Goal: Task Accomplishment & Management: Complete application form

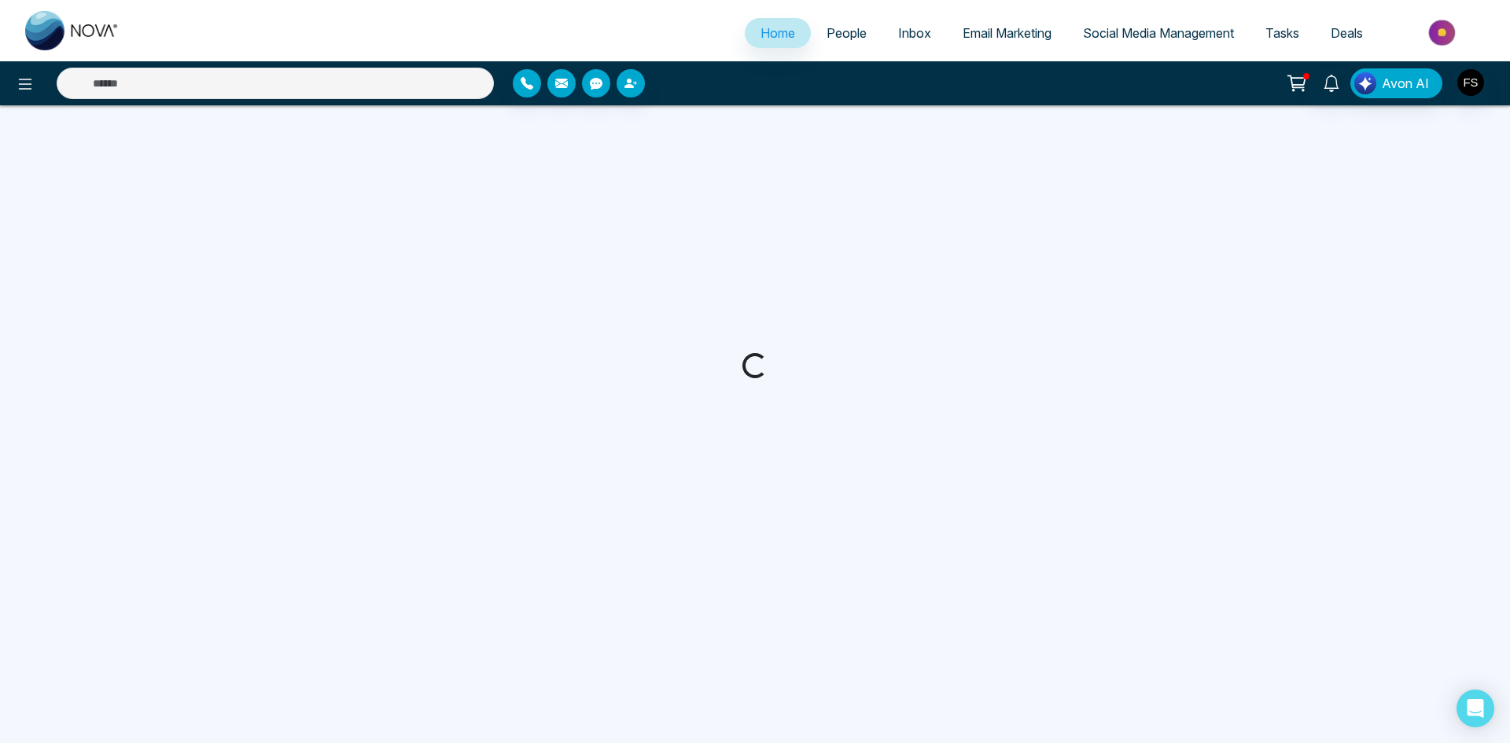
select select "*"
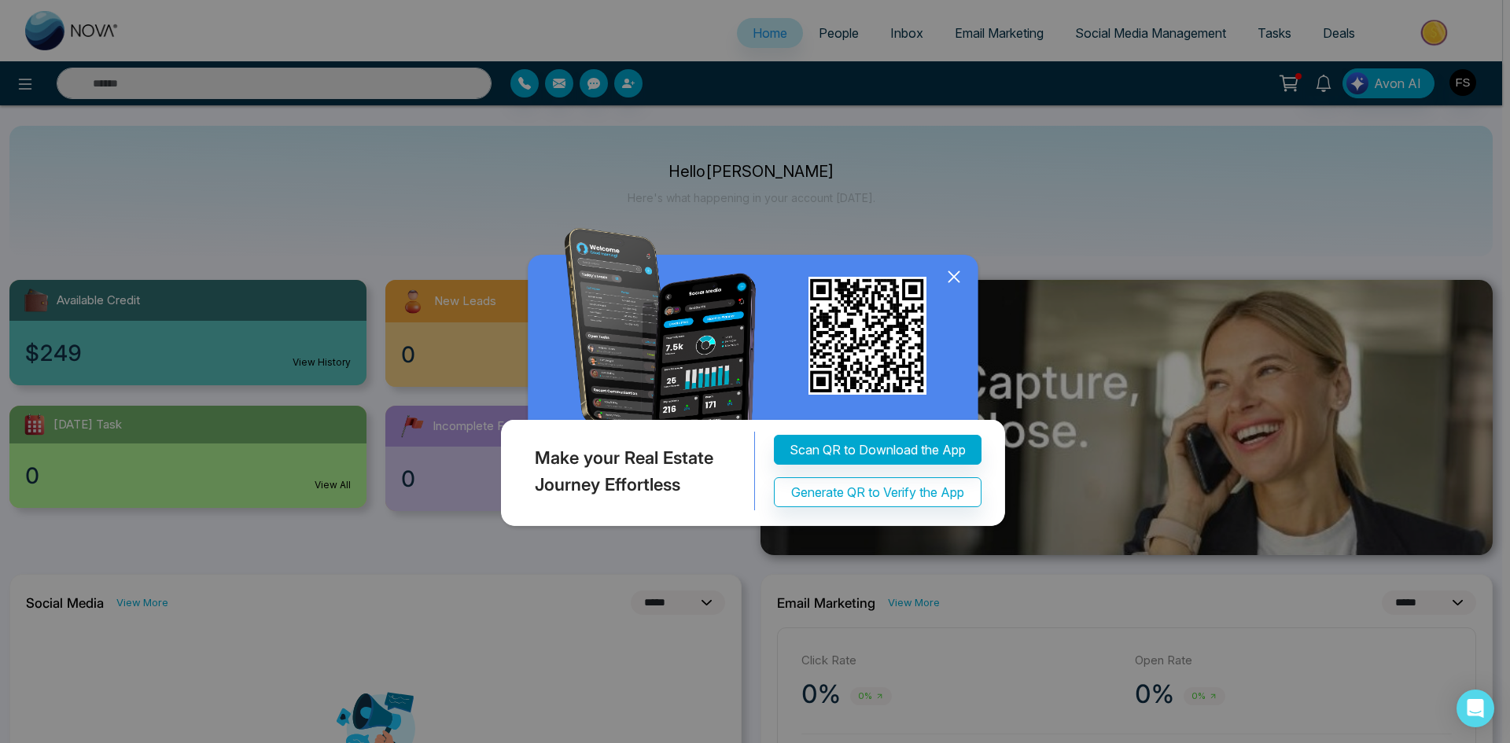
click at [955, 276] on icon at bounding box center [954, 276] width 10 height 10
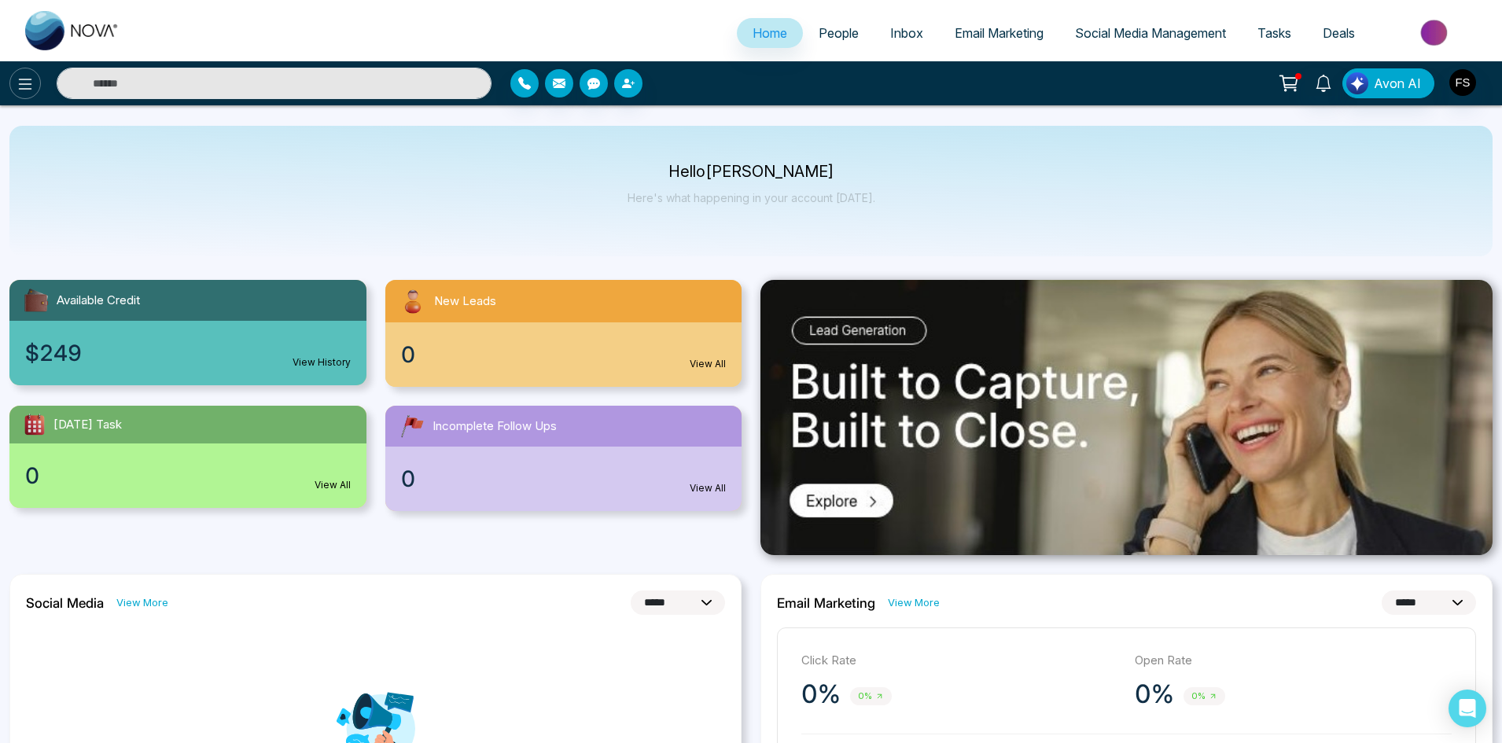
click at [35, 79] on button at bounding box center [24, 83] width 31 height 31
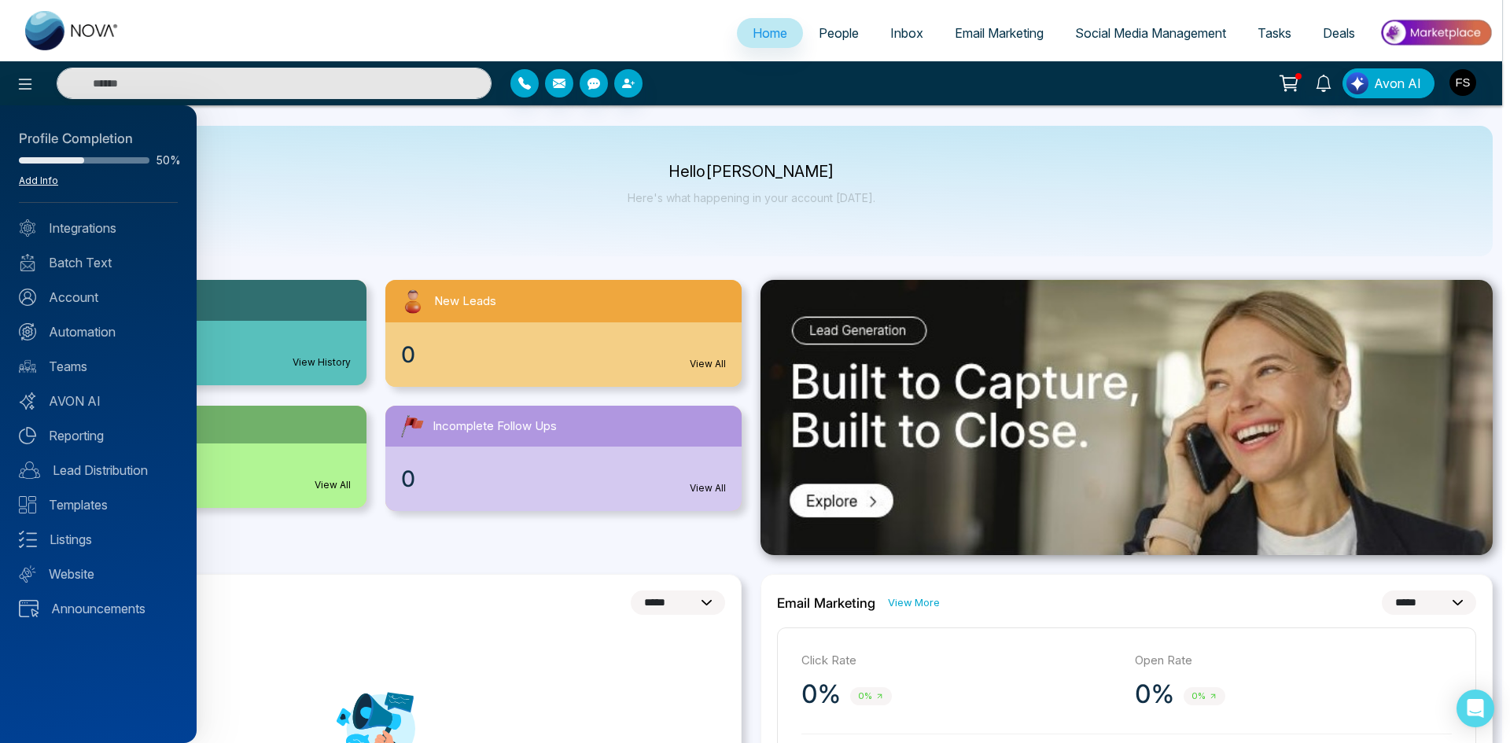
click at [47, 177] on link "Add Info" at bounding box center [38, 181] width 39 height 12
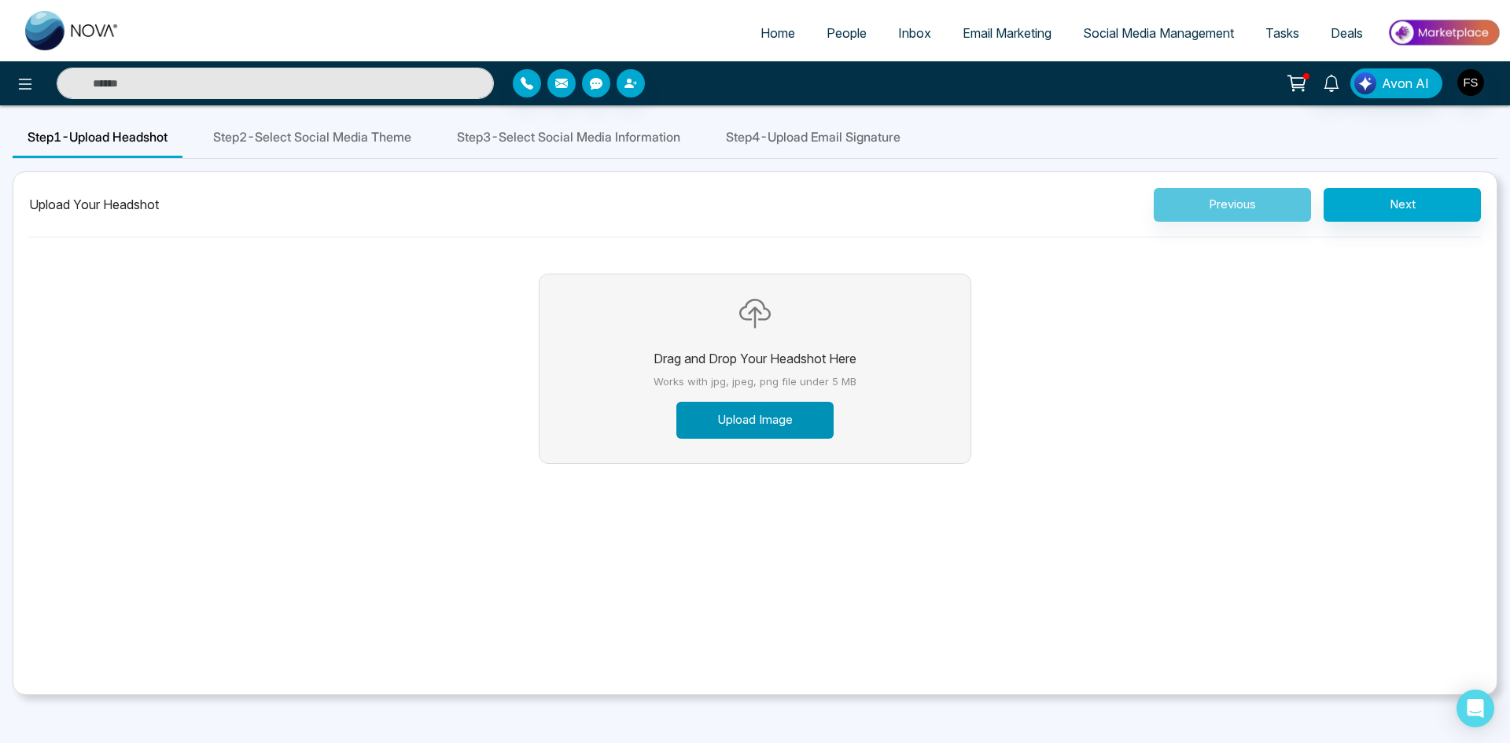
click at [773, 423] on button "Upload Image" at bounding box center [755, 420] width 157 height 37
click at [757, 411] on button "Upload Image" at bounding box center [755, 420] width 157 height 37
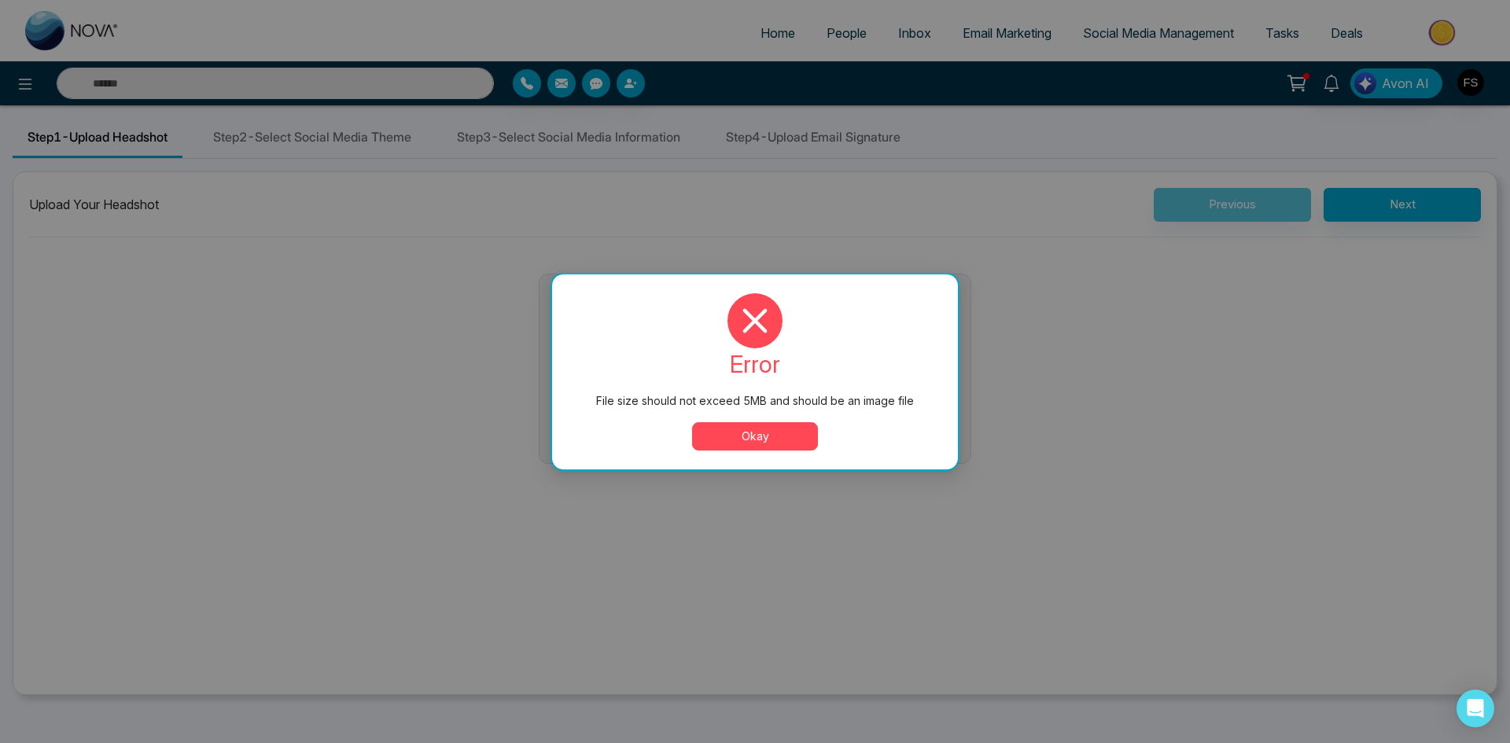
click at [773, 430] on button "Okay" at bounding box center [755, 436] width 126 height 28
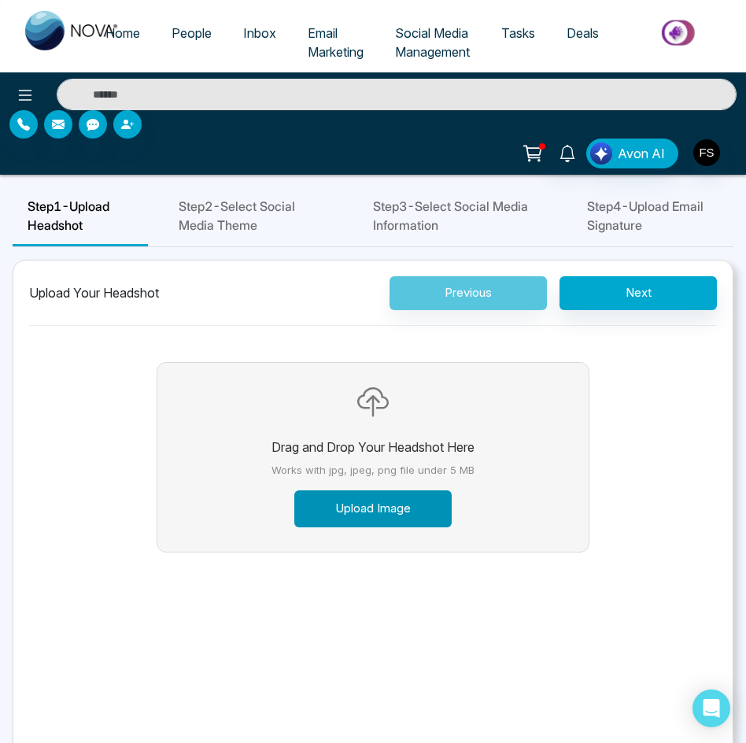
click at [367, 503] on button "Upload Image" at bounding box center [372, 508] width 157 height 37
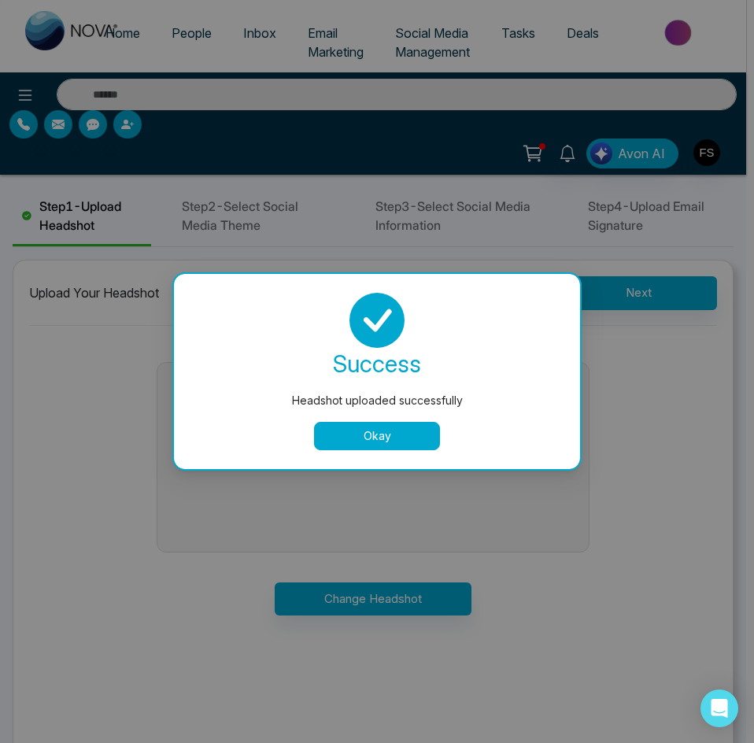
click at [394, 435] on button "Okay" at bounding box center [377, 436] width 126 height 28
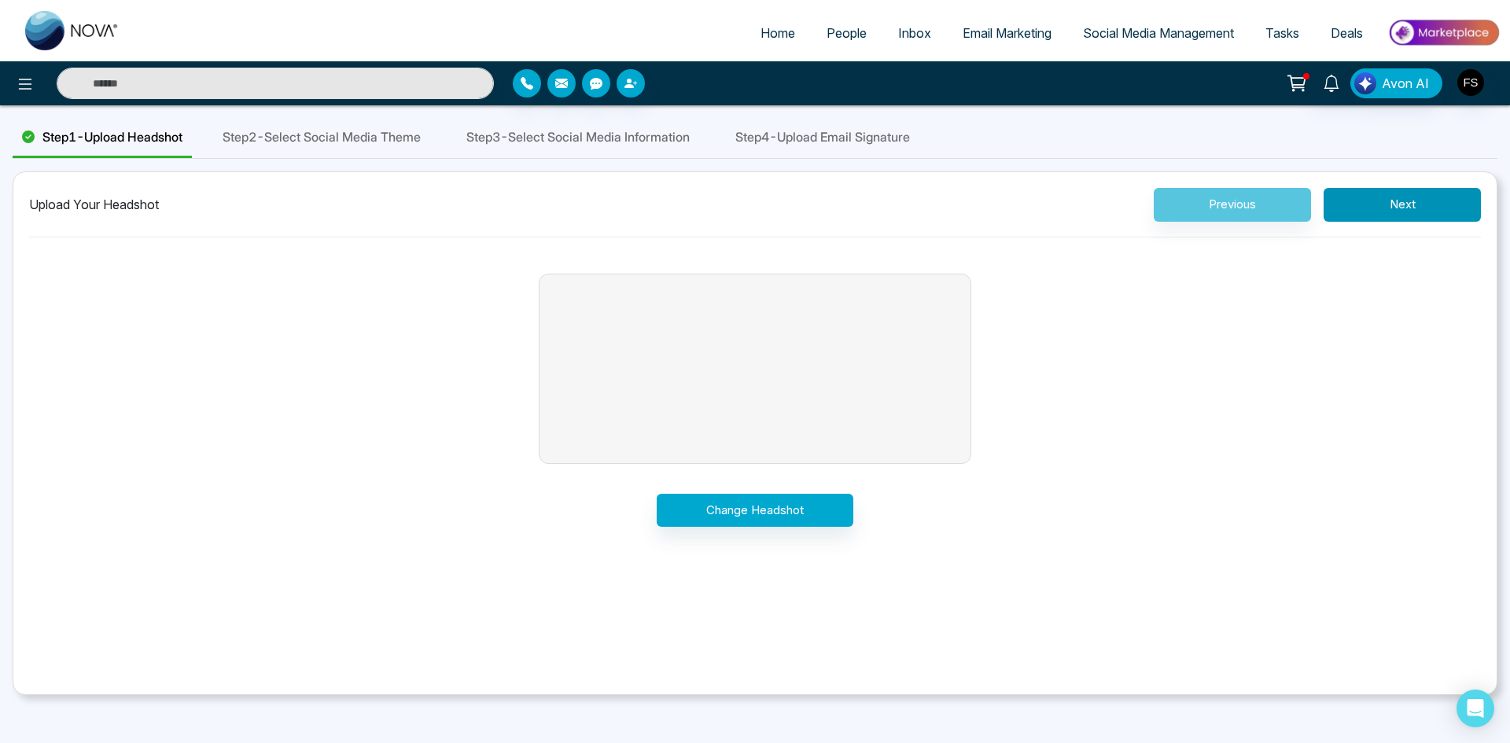
click at [1414, 201] on button "Next" at bounding box center [1402, 205] width 157 height 34
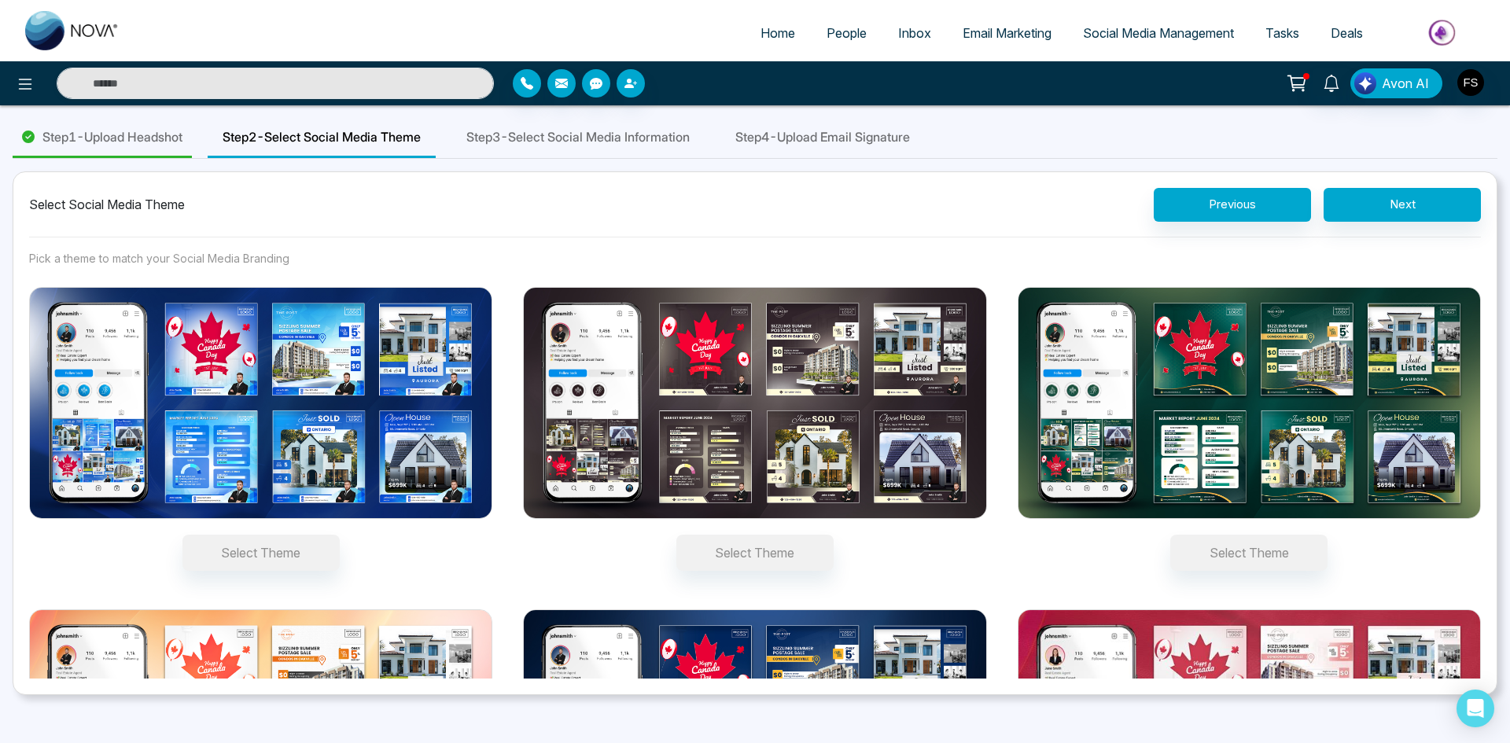
click at [1238, 405] on img at bounding box center [1249, 403] width 463 height 232
click at [1238, 535] on button "Select Theme" at bounding box center [1249, 553] width 157 height 36
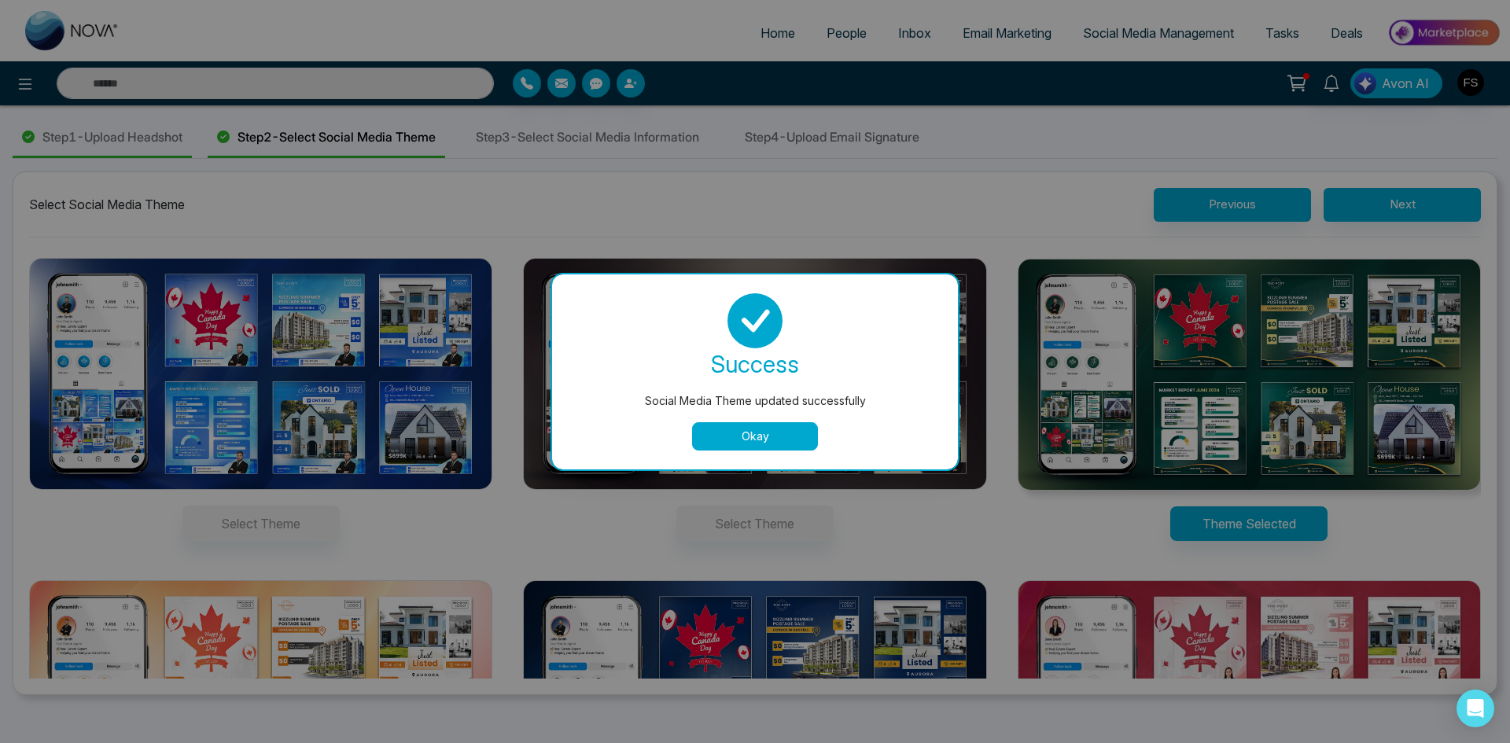
click at [802, 442] on button "Okay" at bounding box center [755, 436] width 126 height 28
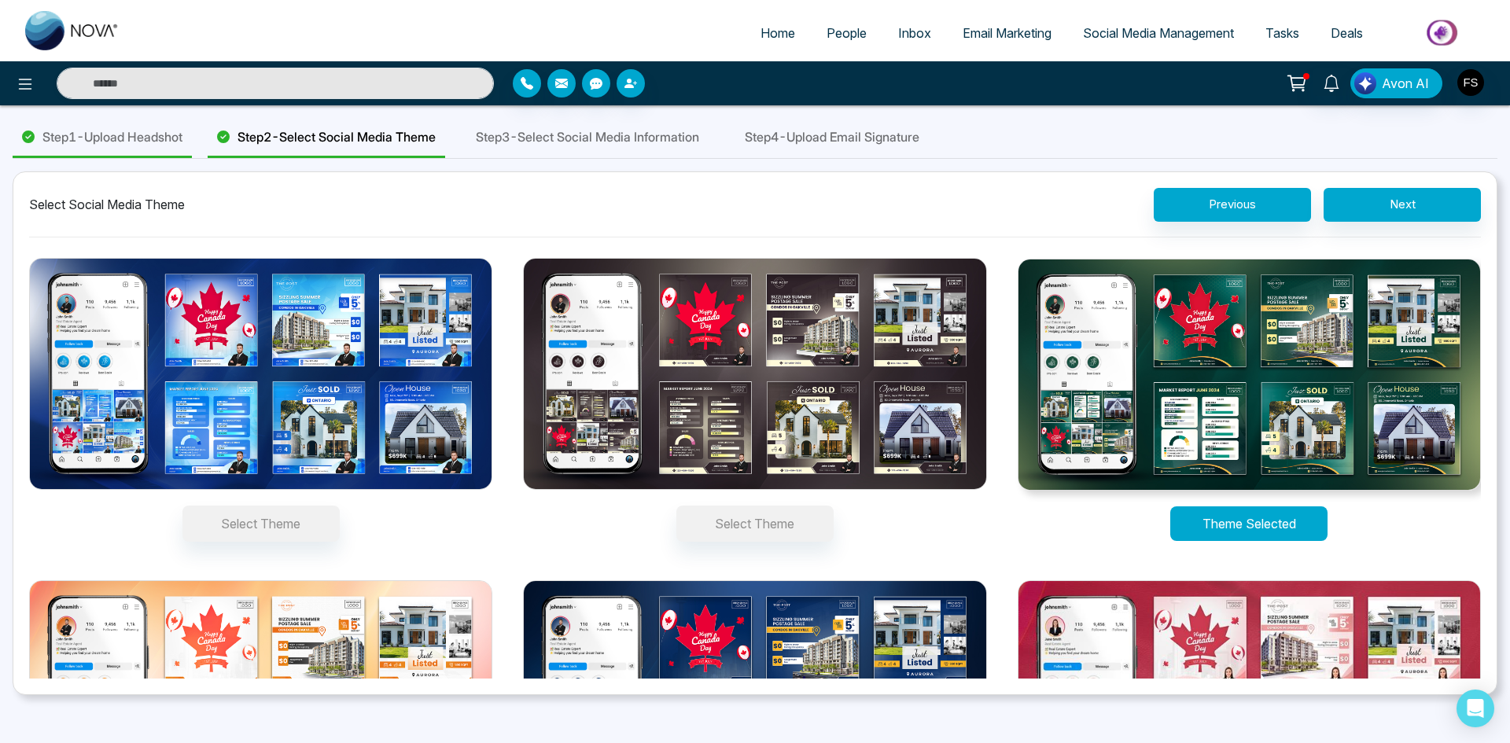
click at [1266, 525] on button "Theme Selected" at bounding box center [1249, 524] width 157 height 35
click at [1256, 438] on img at bounding box center [1249, 375] width 463 height 232
click at [1256, 507] on button "Theme Selected" at bounding box center [1249, 524] width 157 height 35
click at [1421, 207] on button "Next" at bounding box center [1402, 205] width 157 height 34
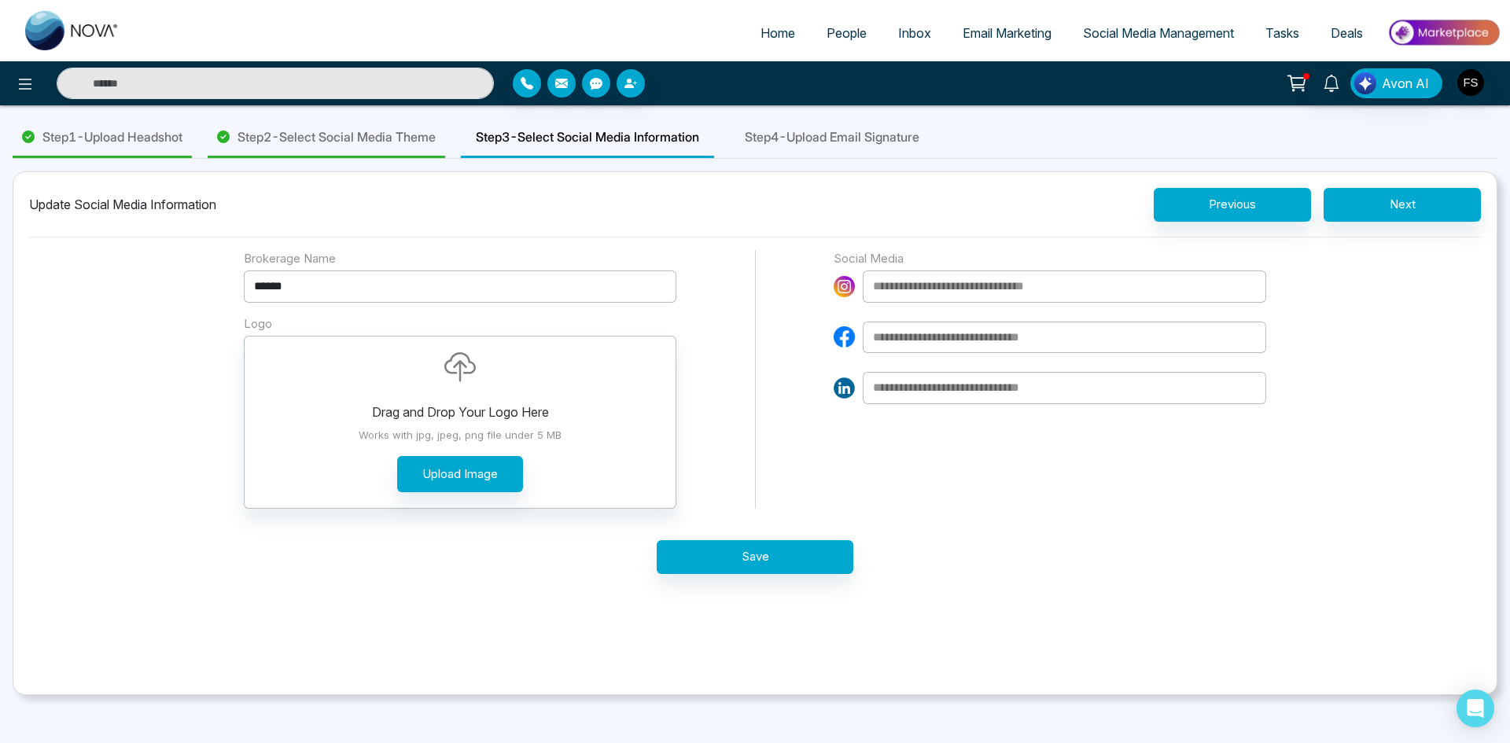
click at [744, 419] on div "Brokerage Name ****** Logo Drag and Drop Your Logo Here Works with jpg, jpeg, p…" at bounding box center [755, 380] width 1023 height 260
click at [955, 293] on input at bounding box center [1065, 287] width 404 height 32
click at [1108, 293] on input at bounding box center [1065, 287] width 404 height 32
type input "**********"
click at [1030, 341] on input at bounding box center [1065, 338] width 404 height 32
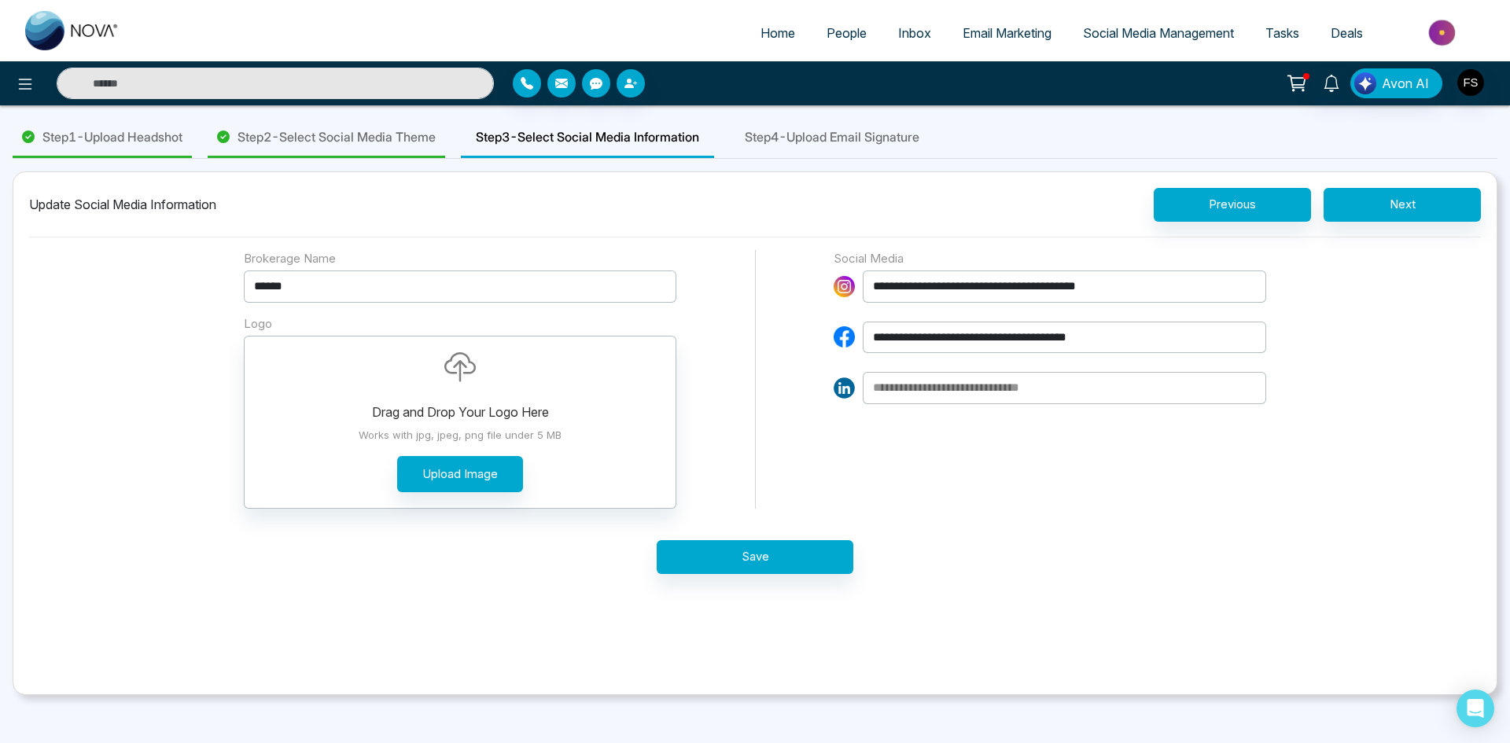
type input "**********"
click at [968, 382] on input at bounding box center [1065, 388] width 404 height 32
click at [953, 287] on input "**********" at bounding box center [1065, 287] width 404 height 32
type input "**********"
click at [979, 400] on input at bounding box center [1065, 388] width 404 height 32
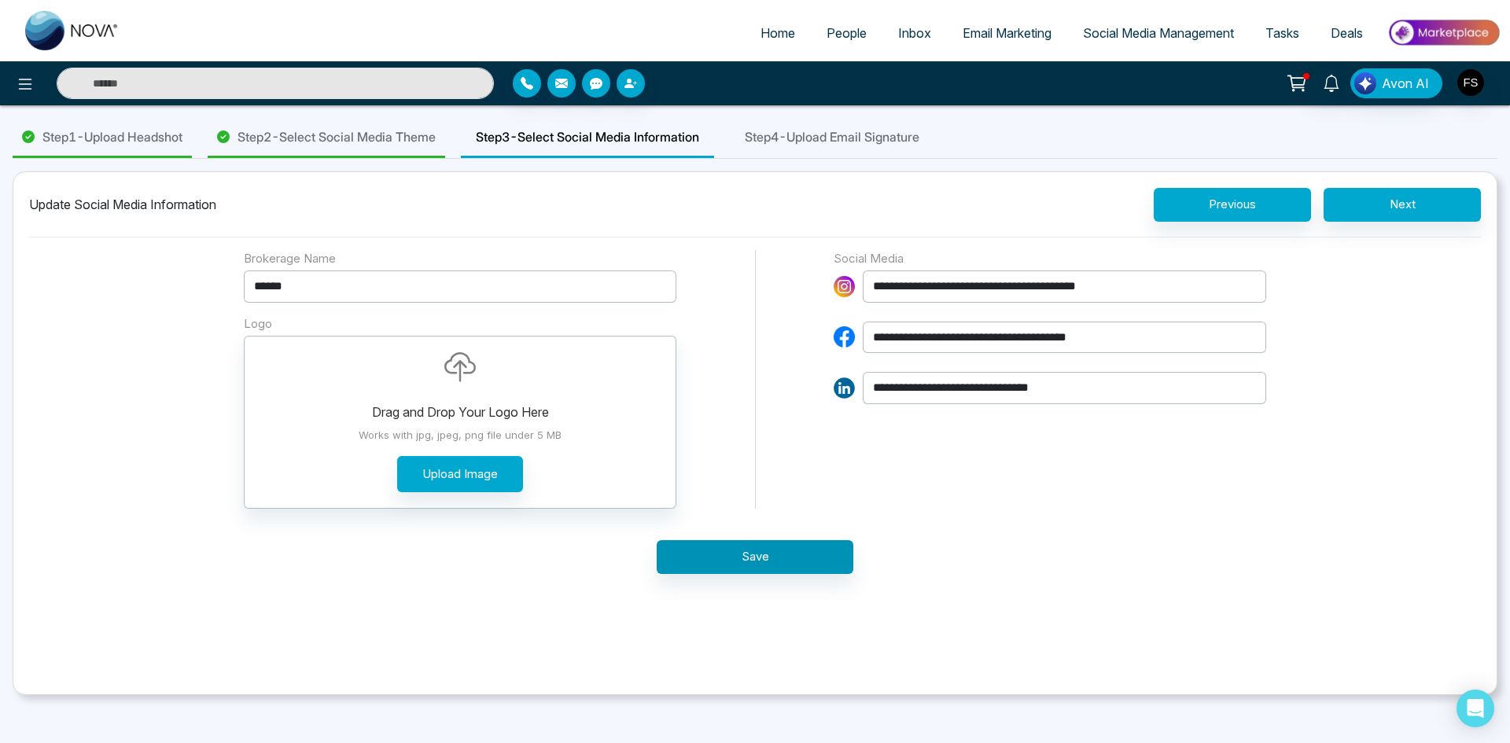
type input "**********"
click at [742, 566] on button "Save" at bounding box center [755, 557] width 197 height 34
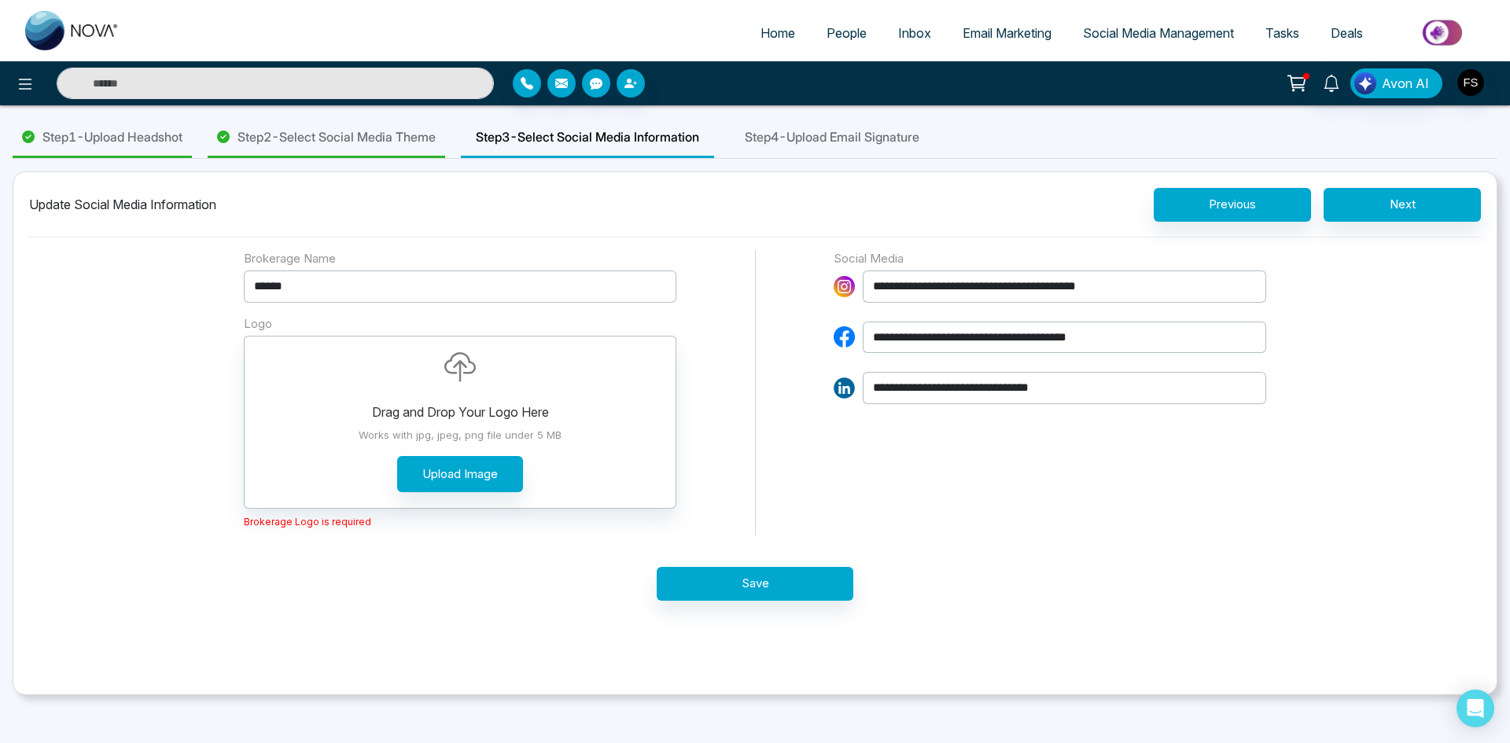
click at [1007, 282] on input "**********" at bounding box center [1065, 287] width 404 height 32
click at [1422, 200] on button "Next" at bounding box center [1402, 205] width 157 height 34
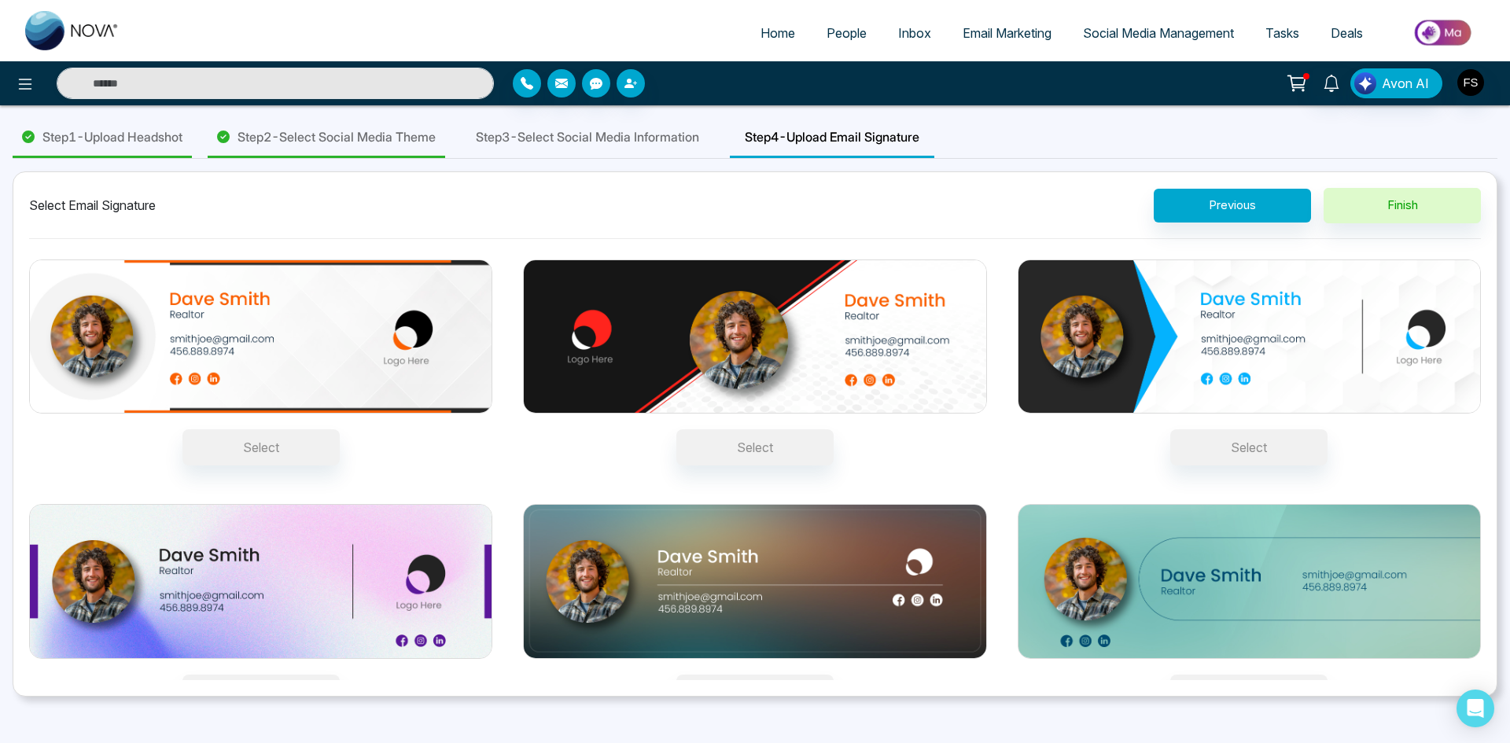
click at [1133, 348] on img at bounding box center [1249, 337] width 463 height 155
click at [1171, 430] on button "Select" at bounding box center [1249, 448] width 157 height 36
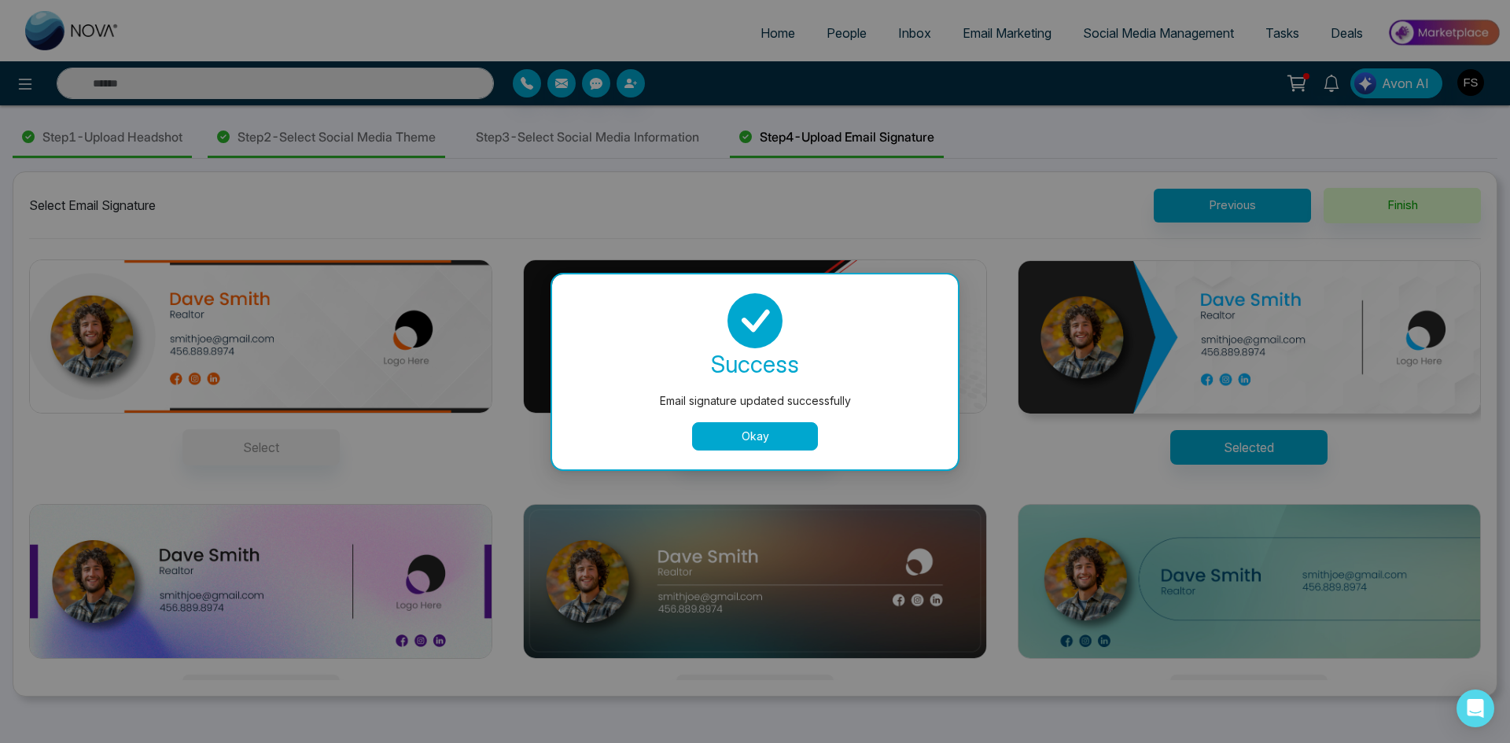
click at [769, 418] on div "success Email signature updated successfully Okay" at bounding box center [755, 371] width 368 height 157
click at [769, 430] on button "Okay" at bounding box center [755, 436] width 126 height 28
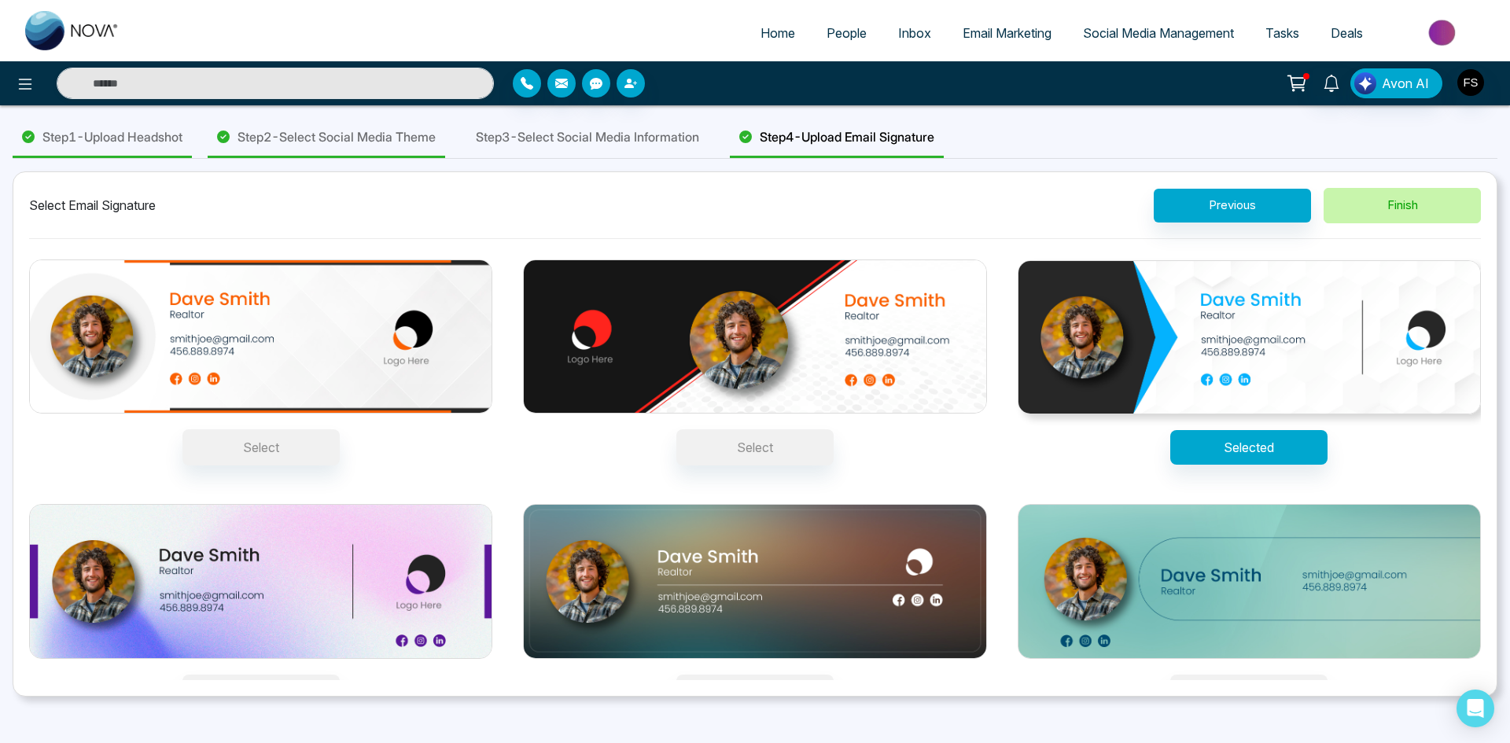
click at [1406, 212] on button "Finish" at bounding box center [1402, 205] width 157 height 35
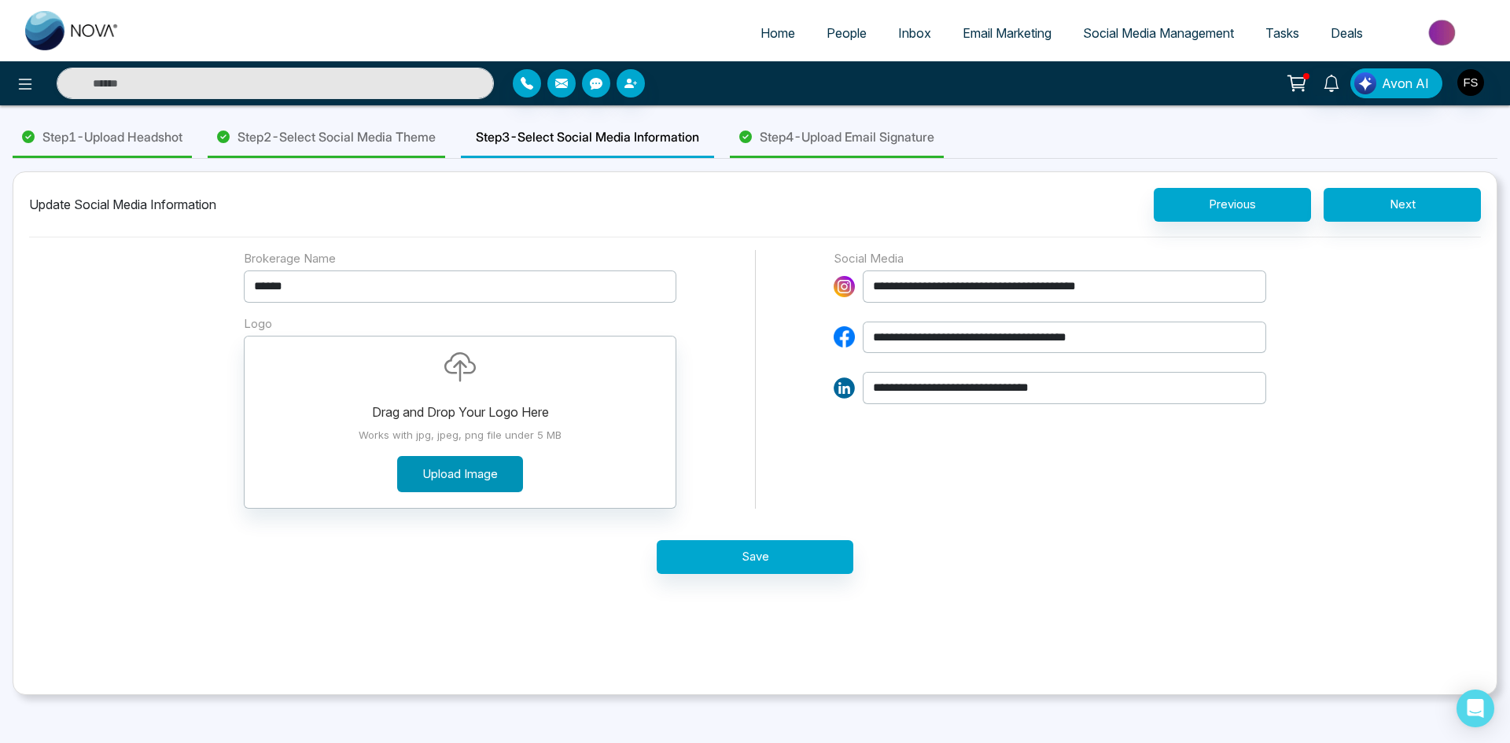
click at [457, 472] on button "Upload Image" at bounding box center [460, 474] width 126 height 37
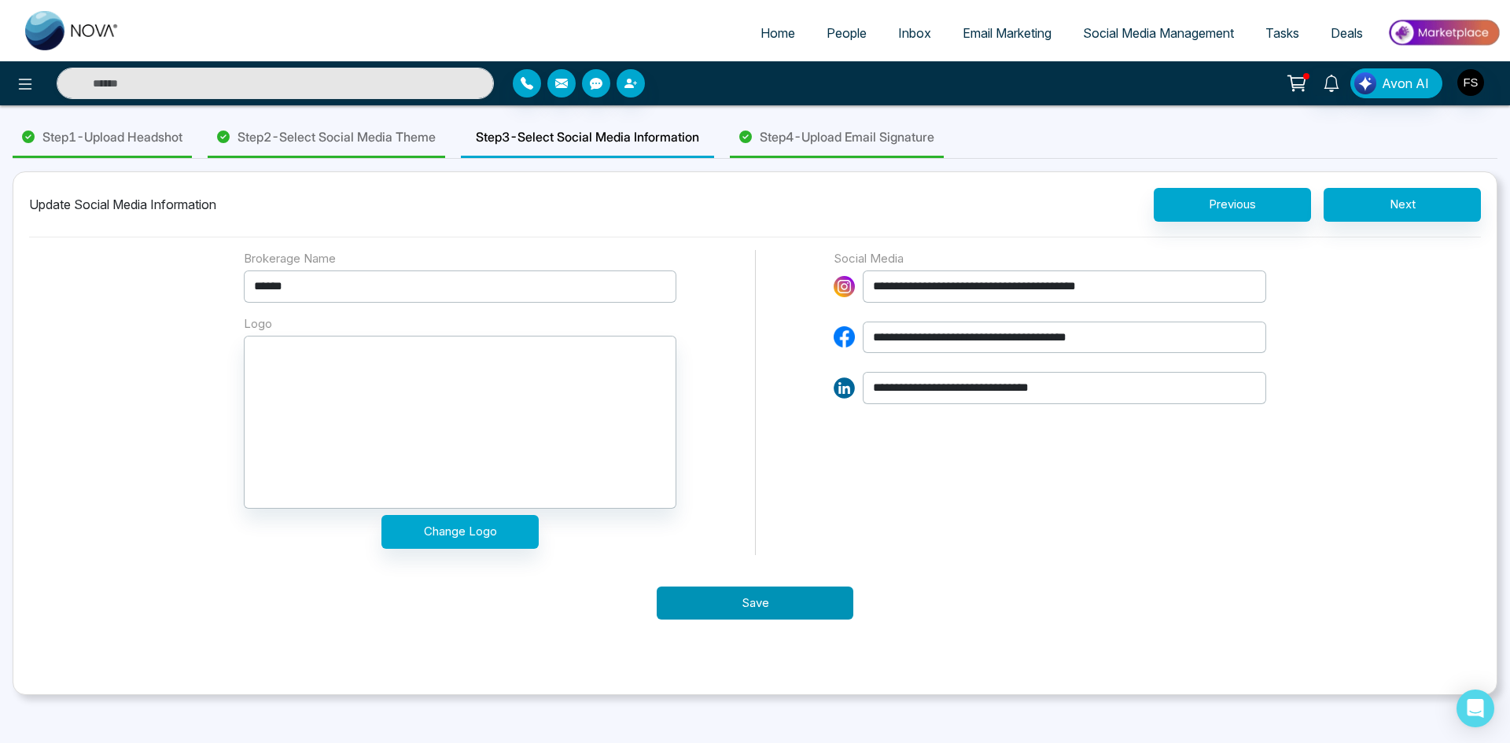
click at [768, 603] on button "Save" at bounding box center [755, 604] width 197 height 34
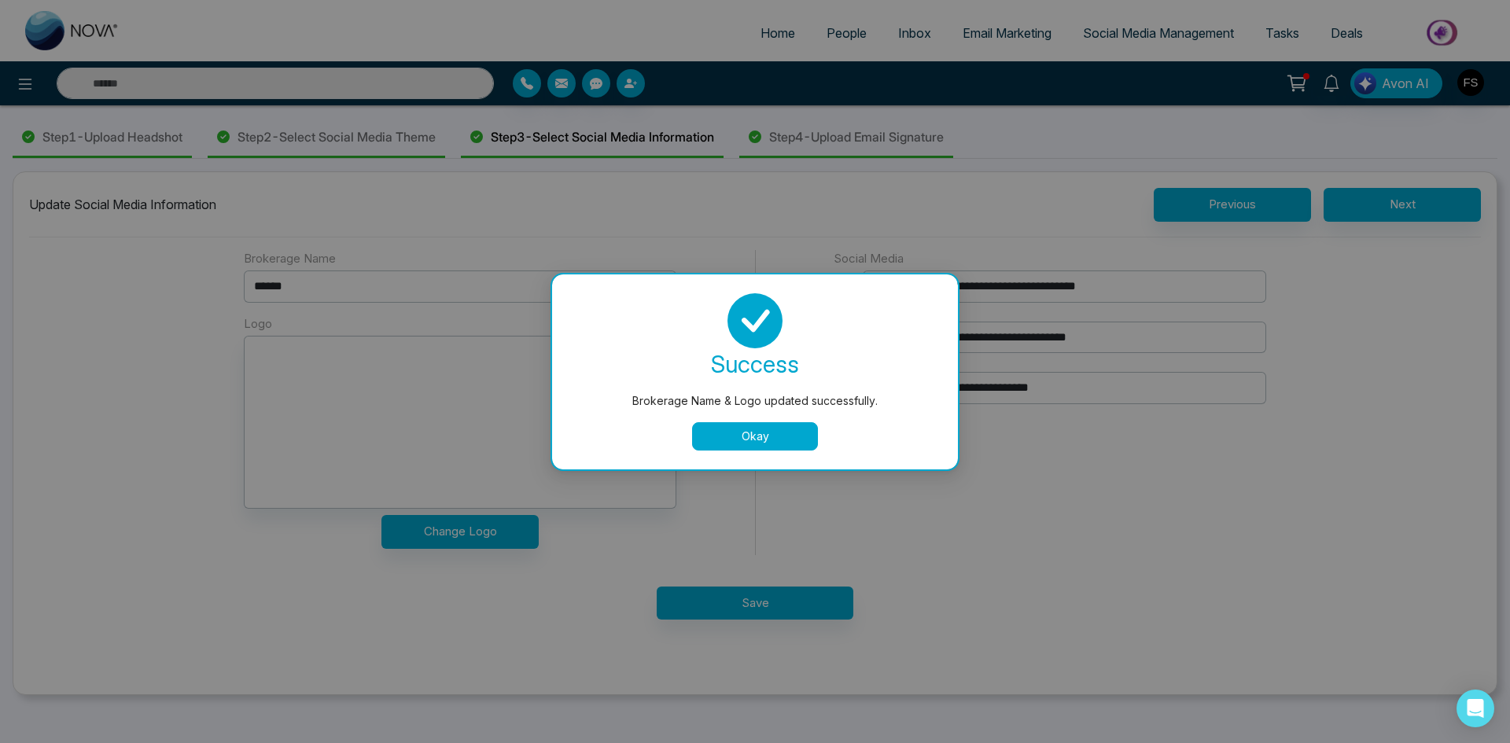
click at [764, 436] on button "Okay" at bounding box center [755, 436] width 126 height 28
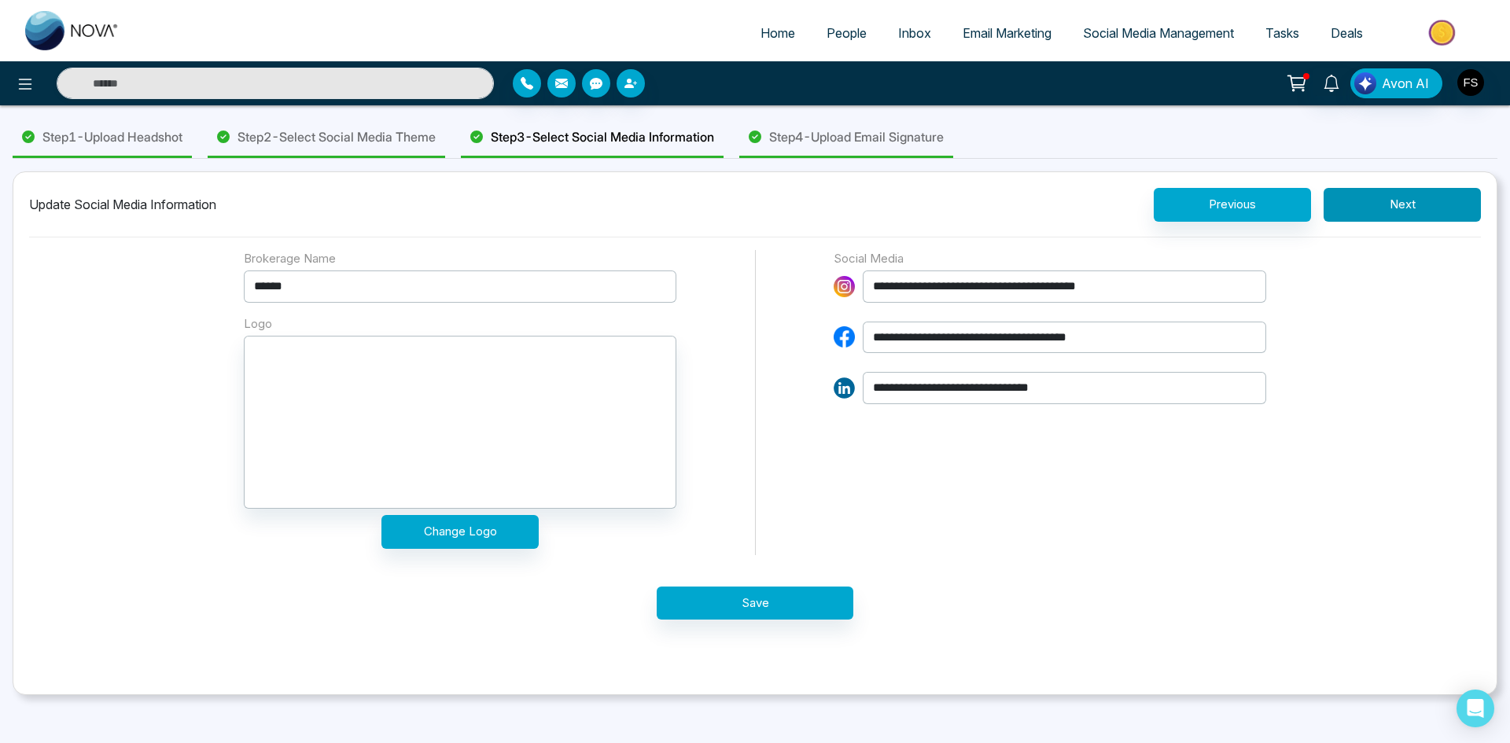
click at [1399, 208] on button "Next" at bounding box center [1402, 205] width 157 height 34
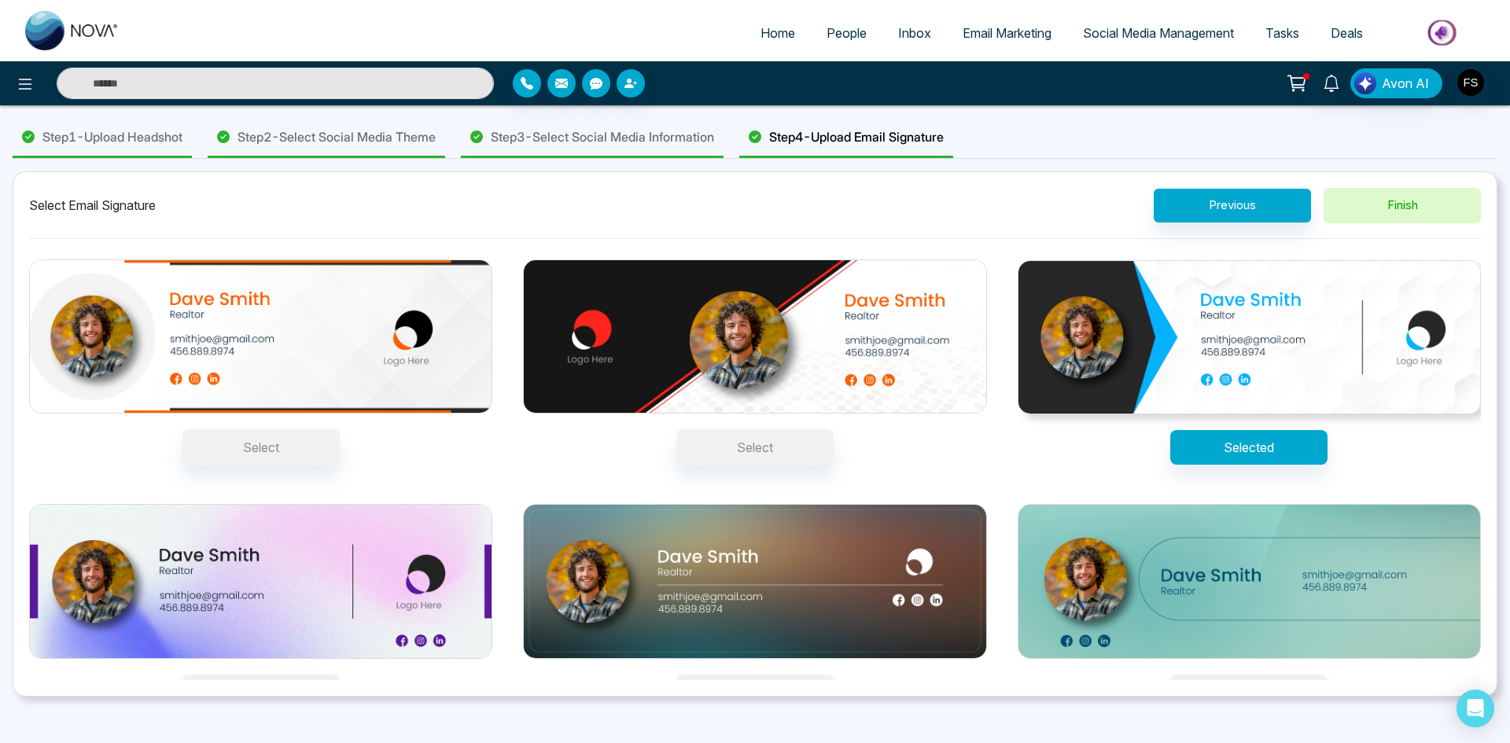
click at [1397, 210] on button "Finish" at bounding box center [1402, 205] width 157 height 35
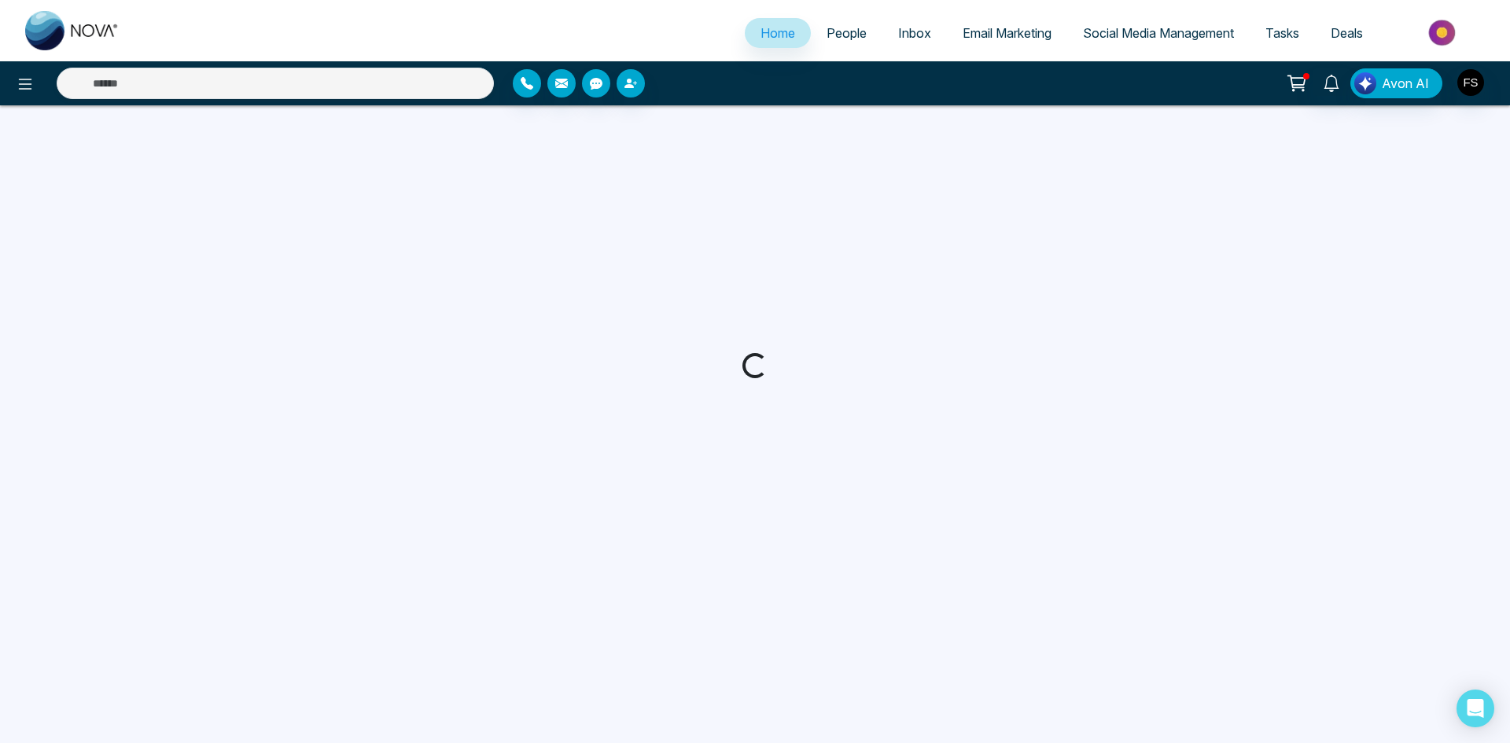
select select "*"
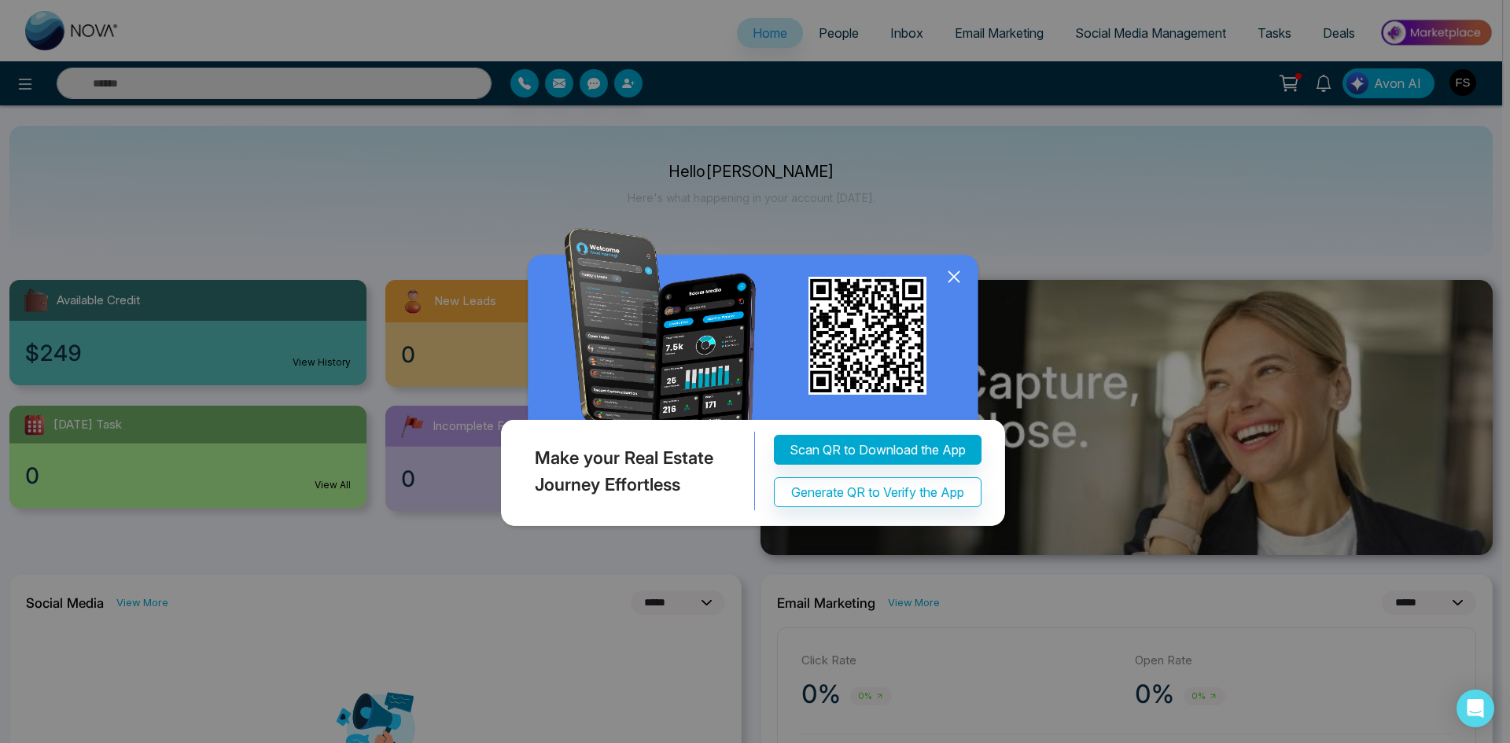
click at [954, 277] on icon at bounding box center [954, 276] width 10 height 10
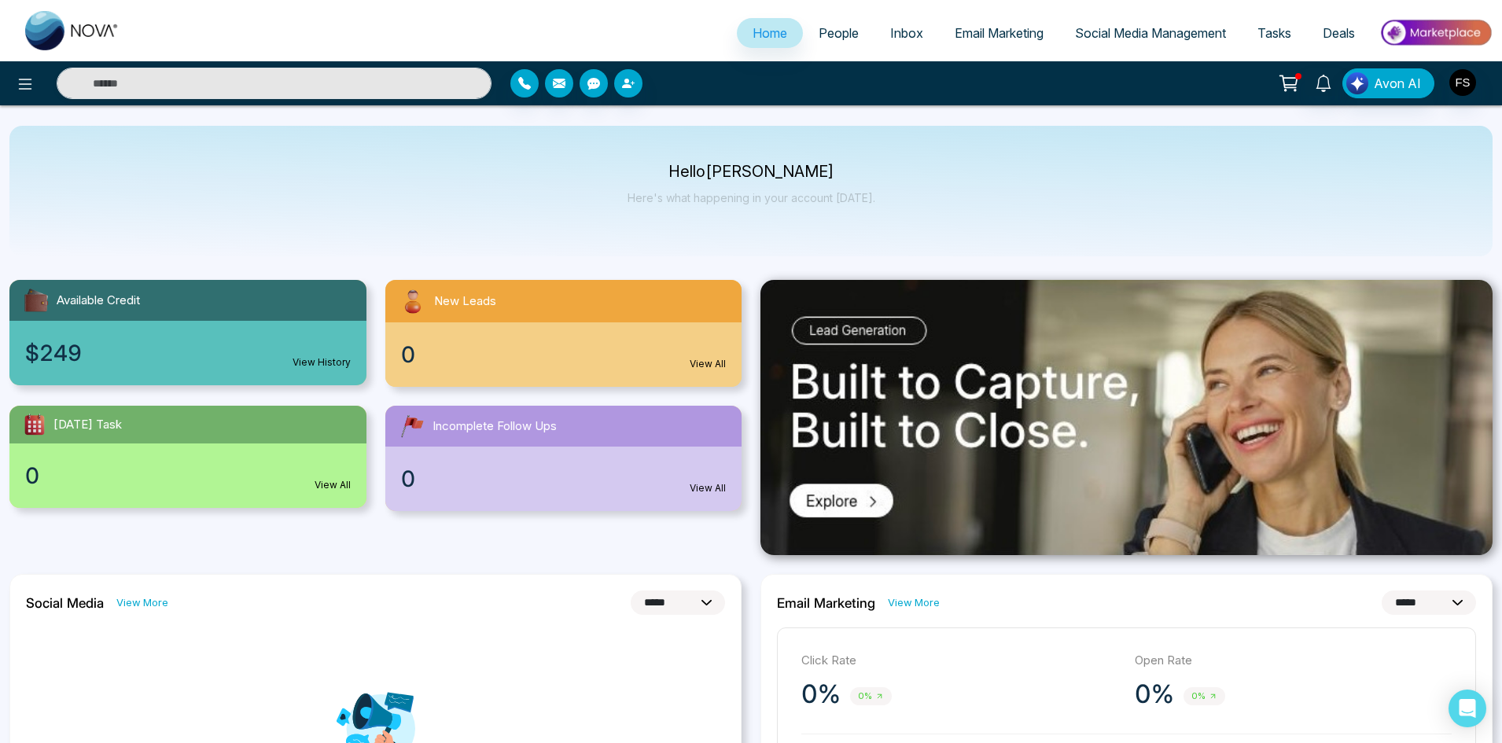
click at [1137, 30] on span "Social Media Management" at bounding box center [1150, 33] width 151 height 16
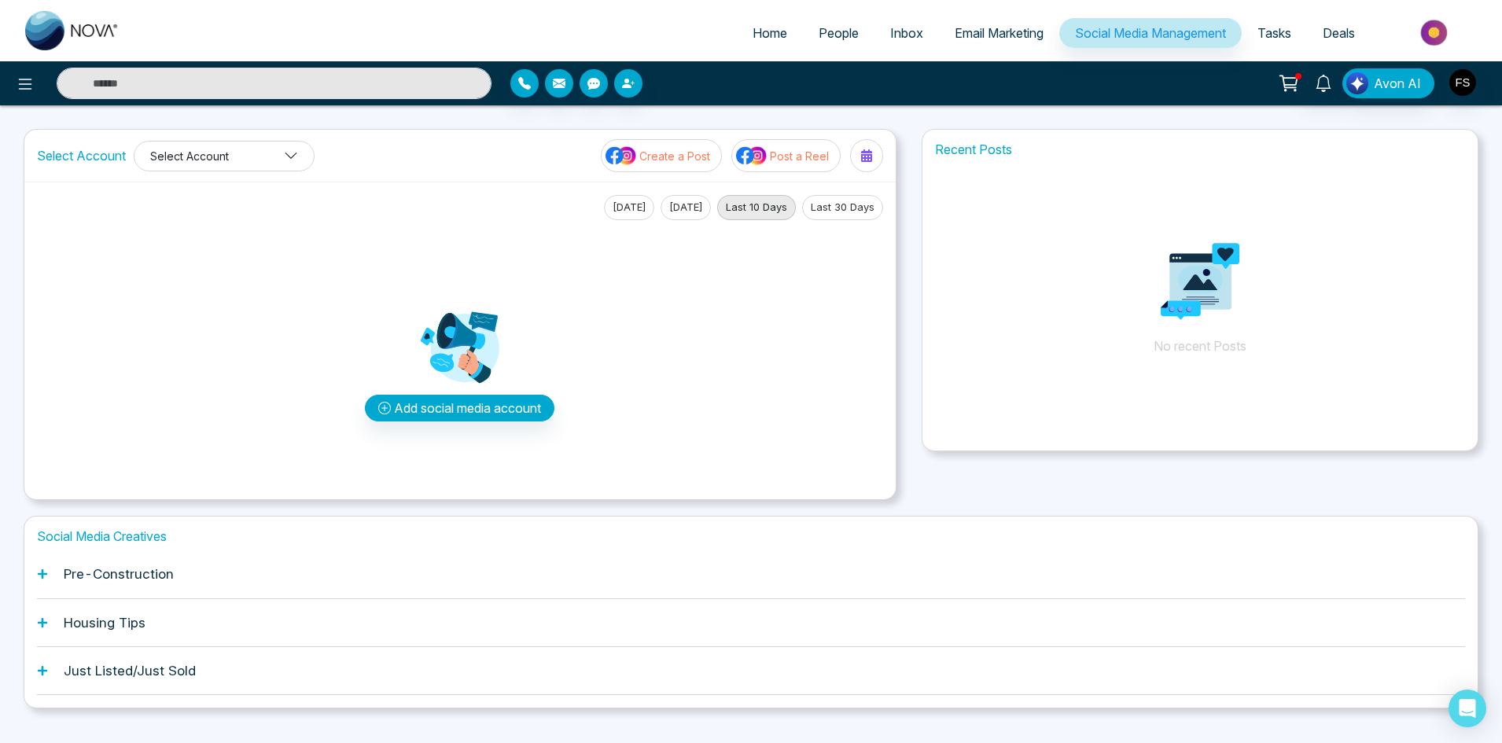
click at [230, 149] on button "Select Account" at bounding box center [224, 156] width 181 height 31
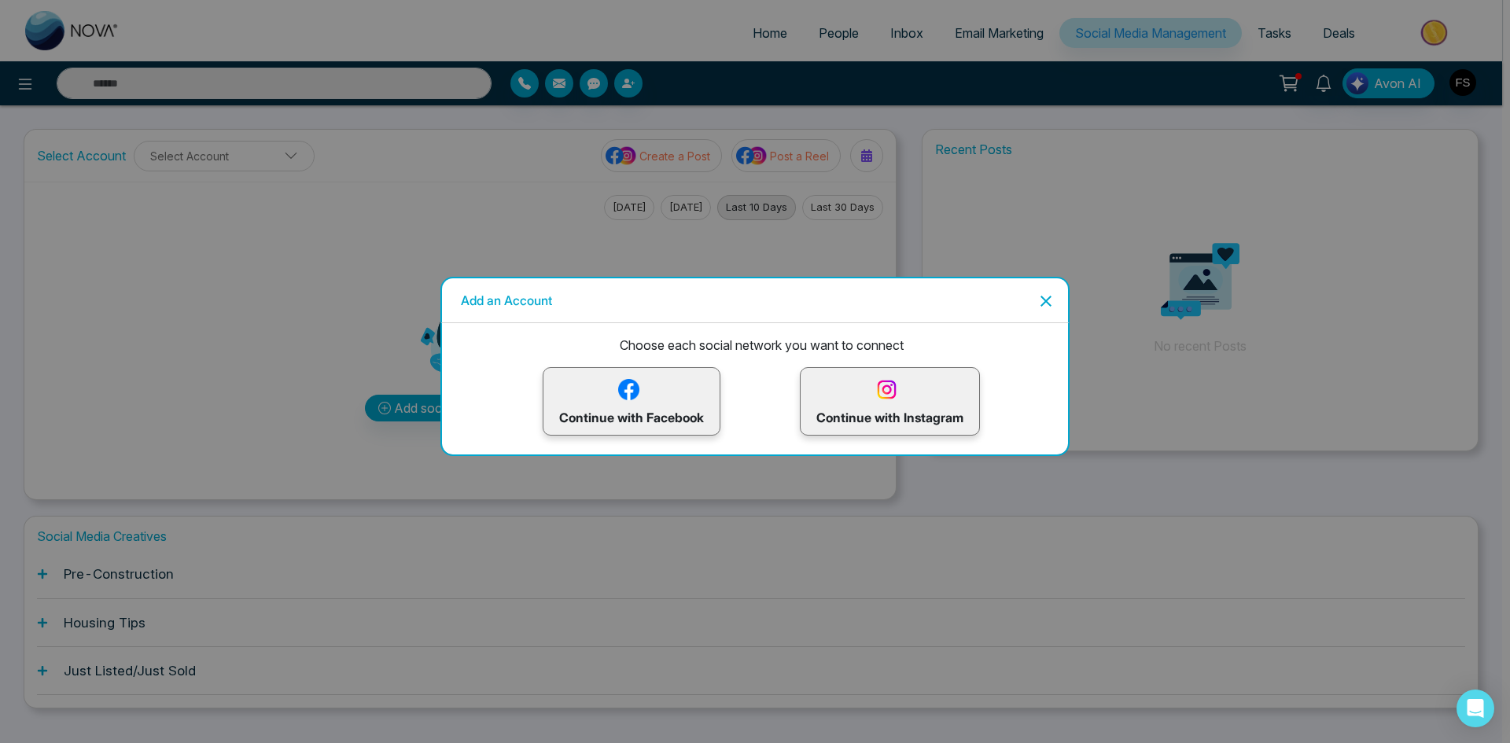
click at [637, 401] on img at bounding box center [629, 390] width 28 height 28
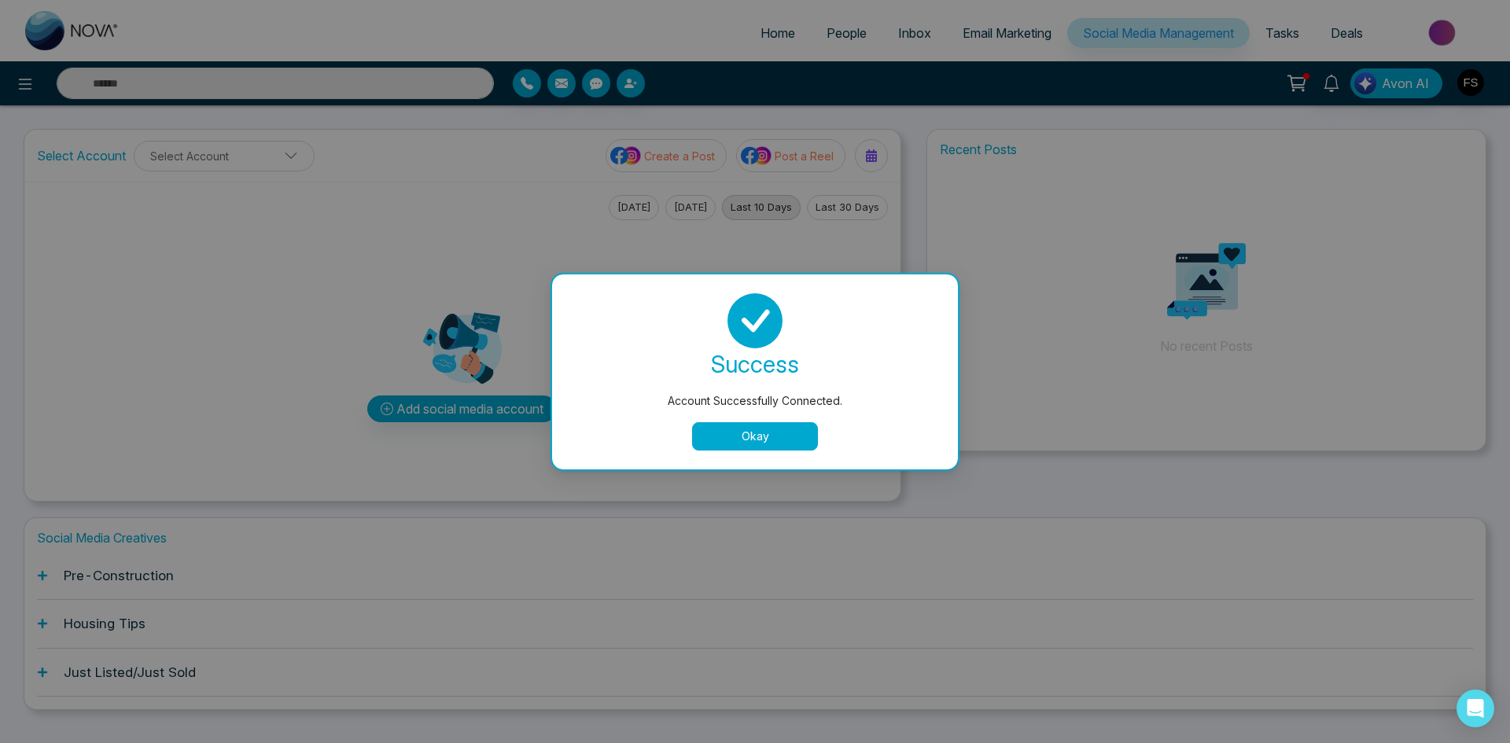
click at [764, 441] on button "Okay" at bounding box center [755, 436] width 126 height 28
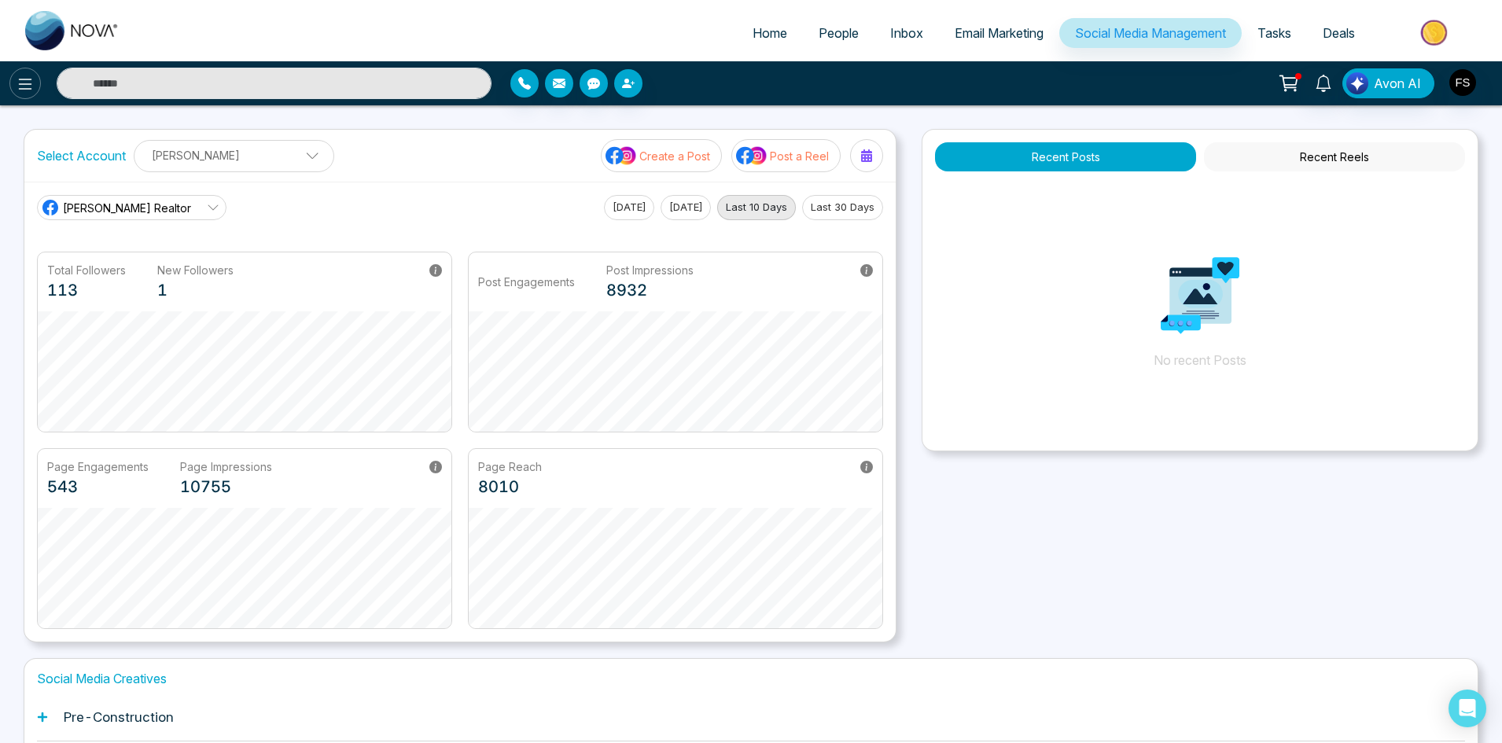
click at [28, 86] on icon at bounding box center [25, 84] width 19 height 19
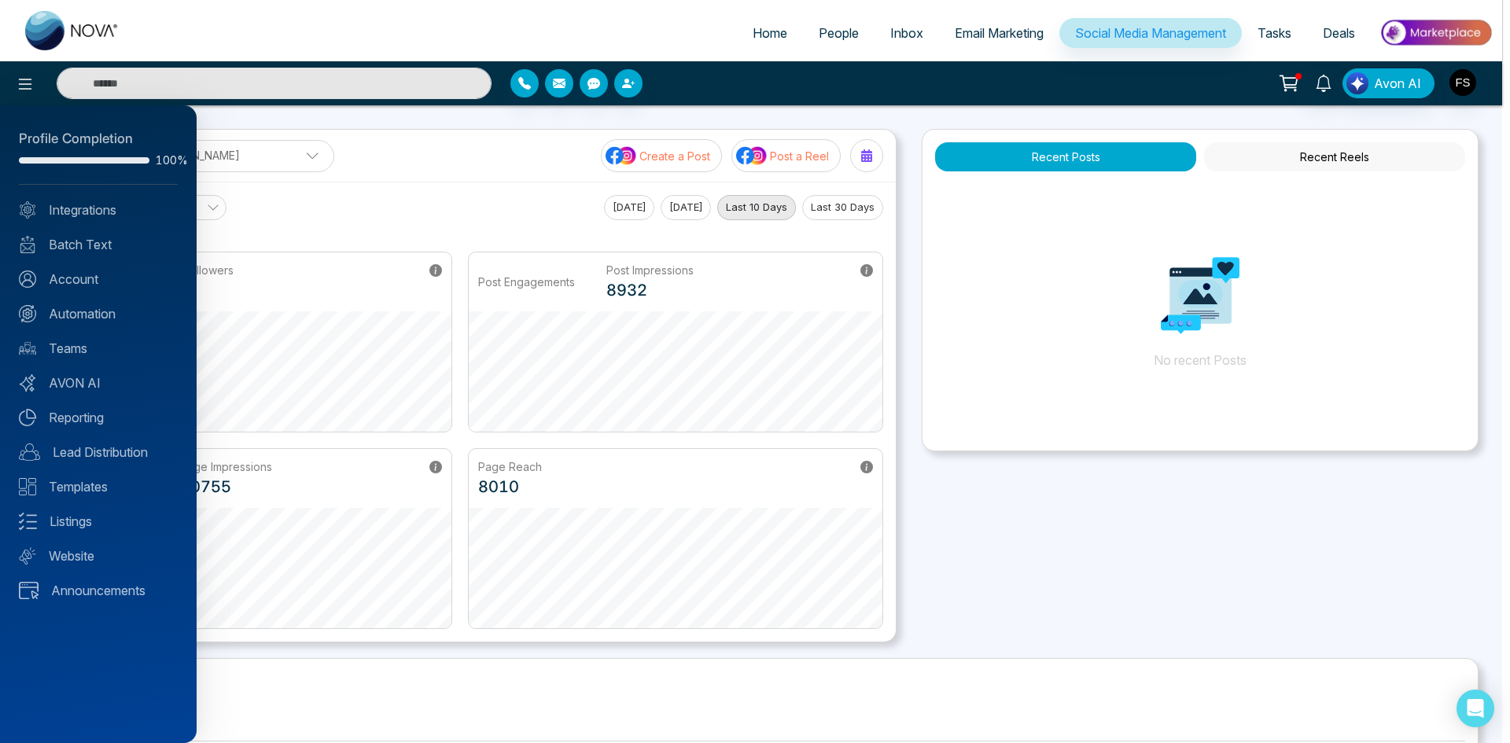
click at [369, 136] on div at bounding box center [755, 371] width 1510 height 743
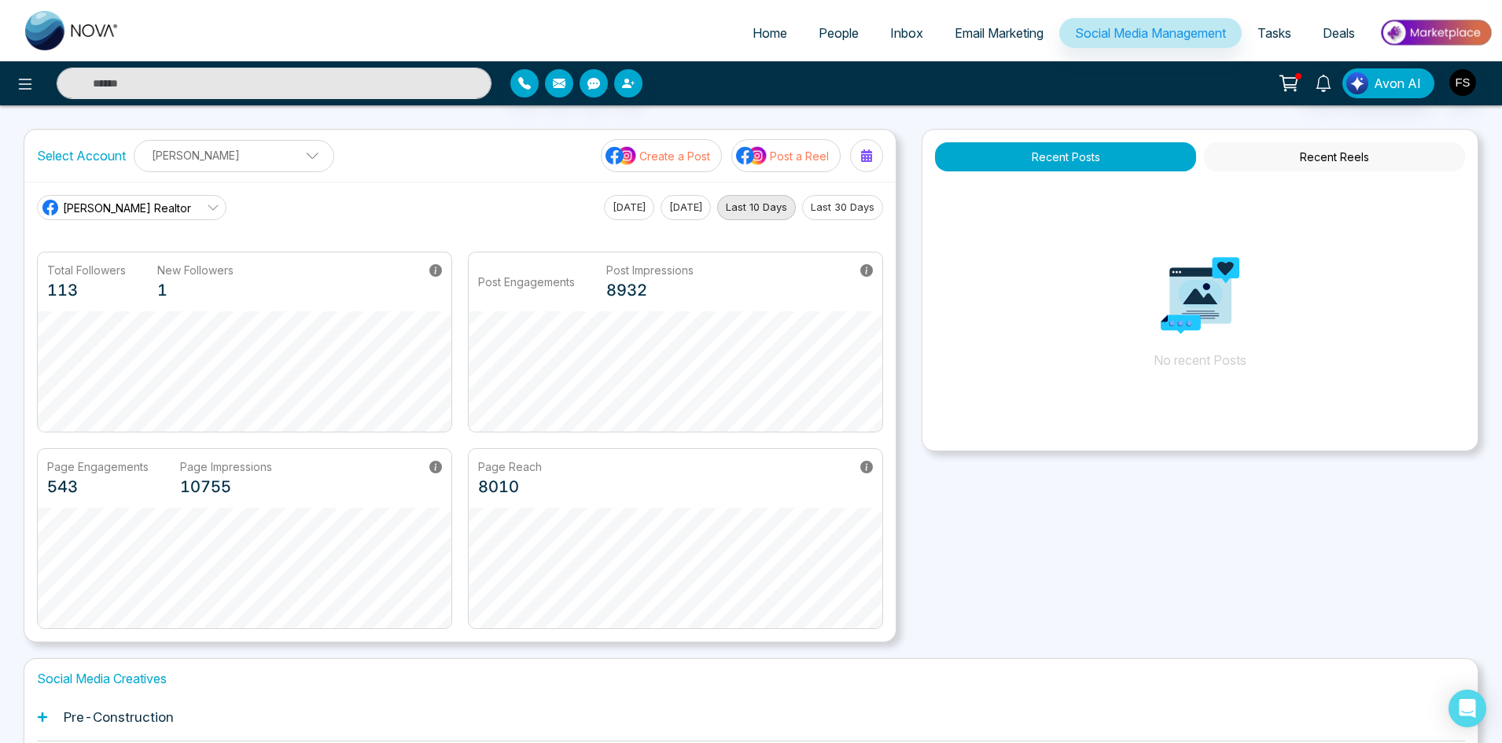
click at [271, 157] on p "[PERSON_NAME]" at bounding box center [234, 155] width 180 height 26
click at [244, 227] on button "Add Social Accounts" at bounding box center [214, 224] width 139 height 20
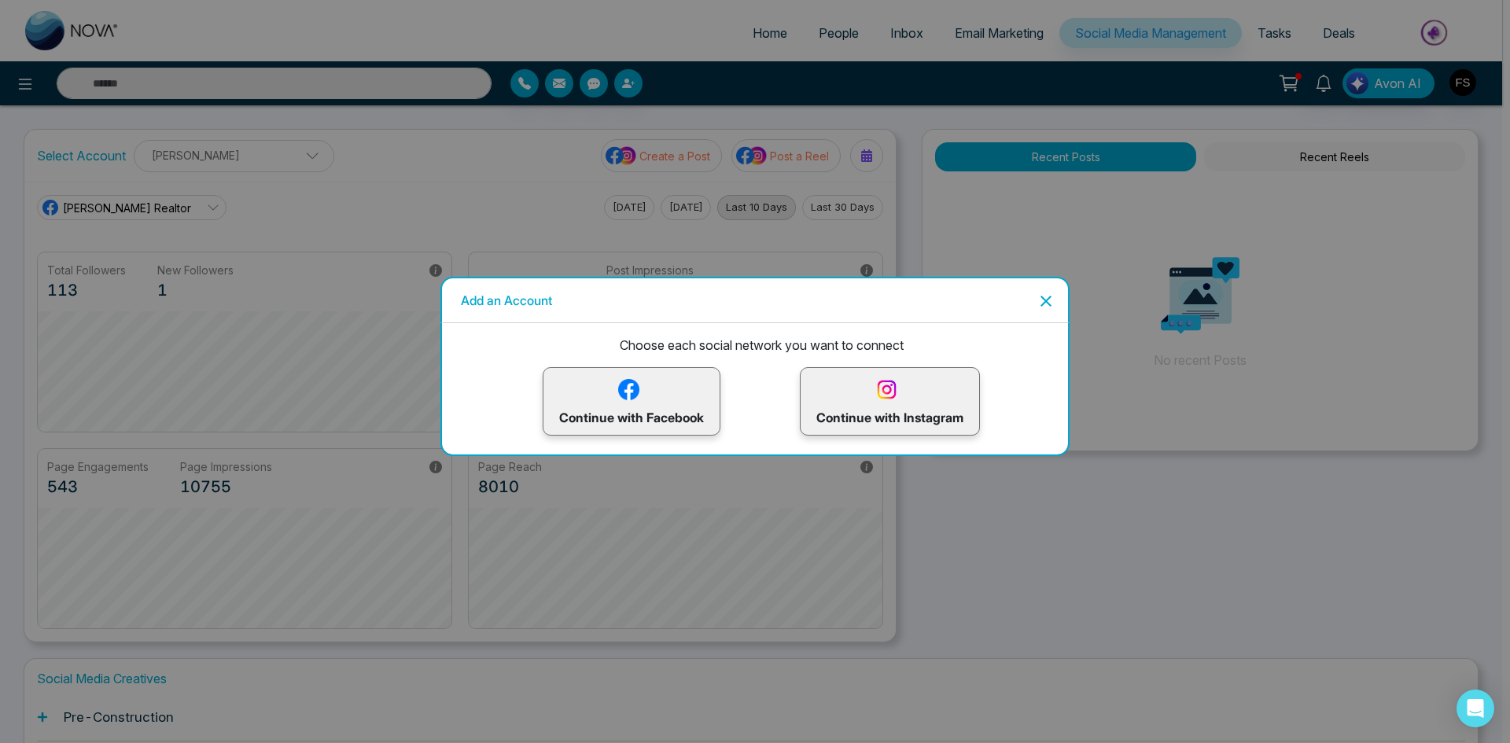
click at [888, 419] on p "Continue with Instagram" at bounding box center [890, 401] width 147 height 51
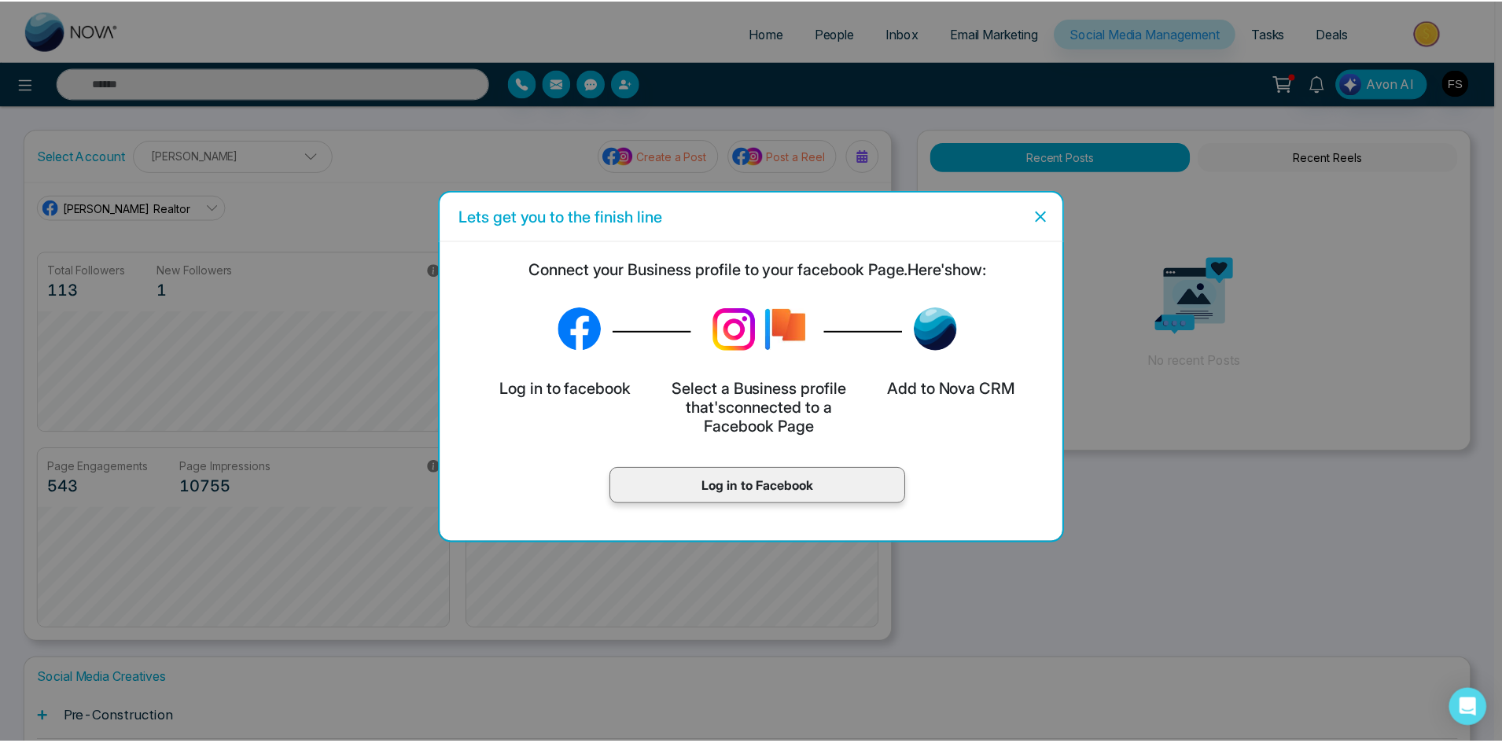
scroll to position [60, 0]
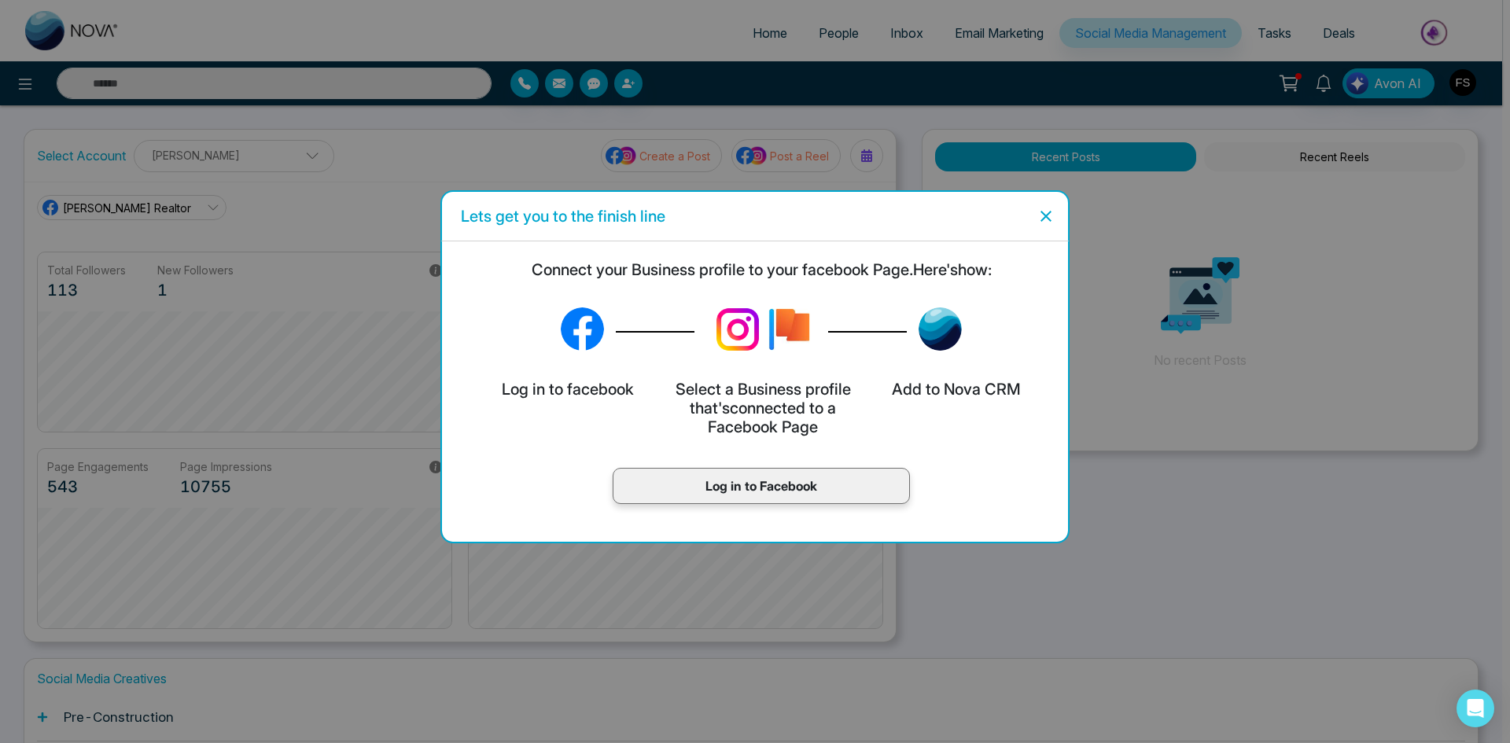
click at [1047, 218] on icon "Close" at bounding box center [1046, 216] width 11 height 11
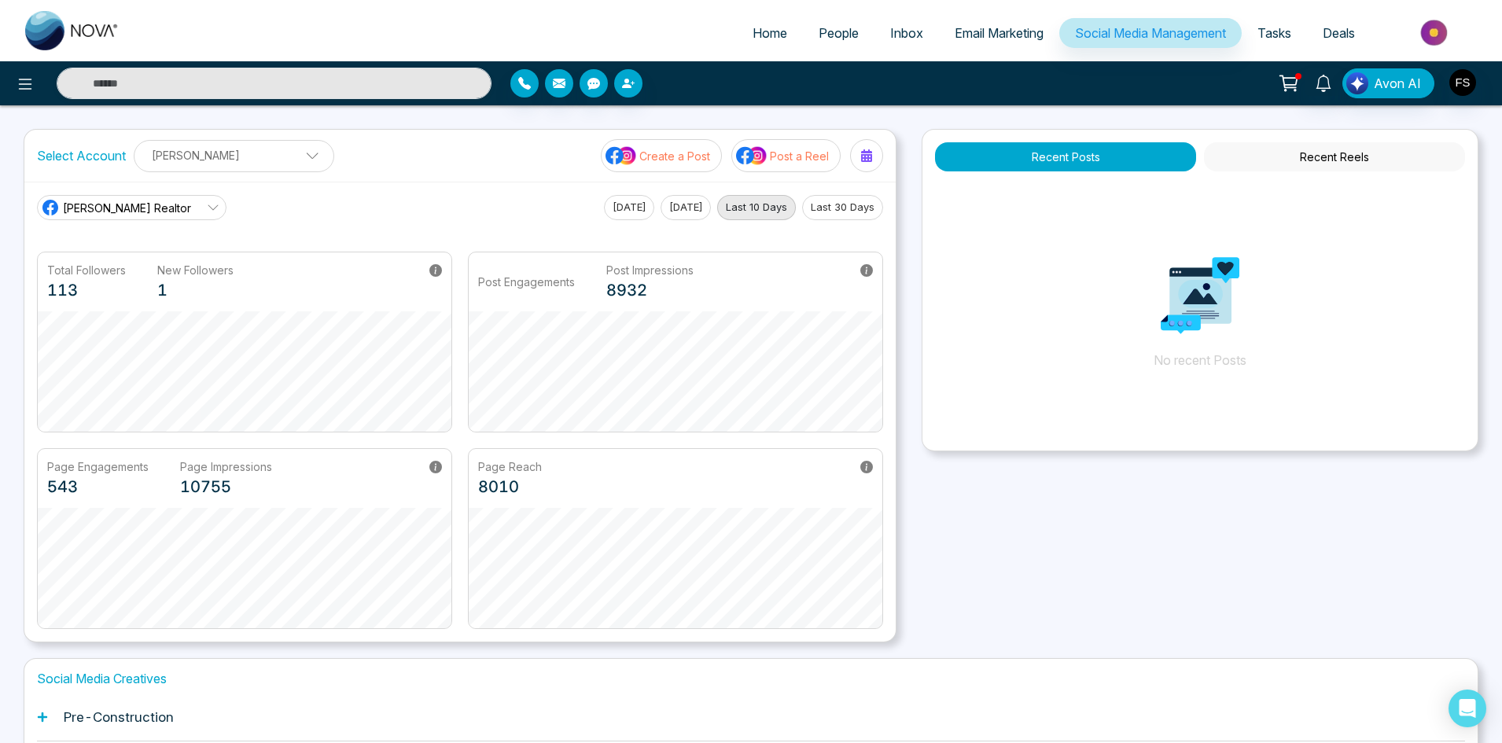
click at [197, 156] on p "[PERSON_NAME]" at bounding box center [234, 155] width 180 height 26
click at [222, 227] on button "Add Social Accounts" at bounding box center [214, 224] width 139 height 20
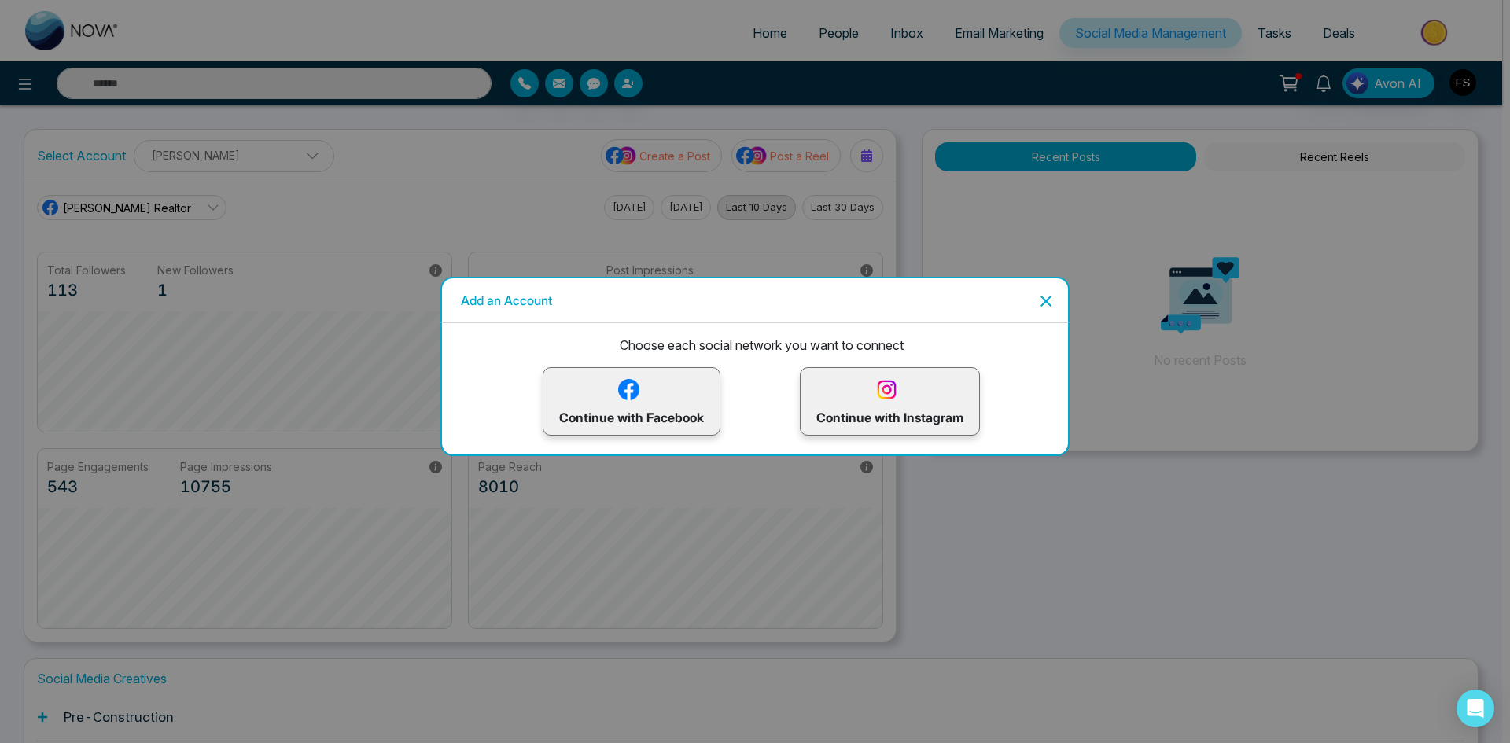
click at [1048, 302] on icon "Close" at bounding box center [1046, 301] width 11 height 11
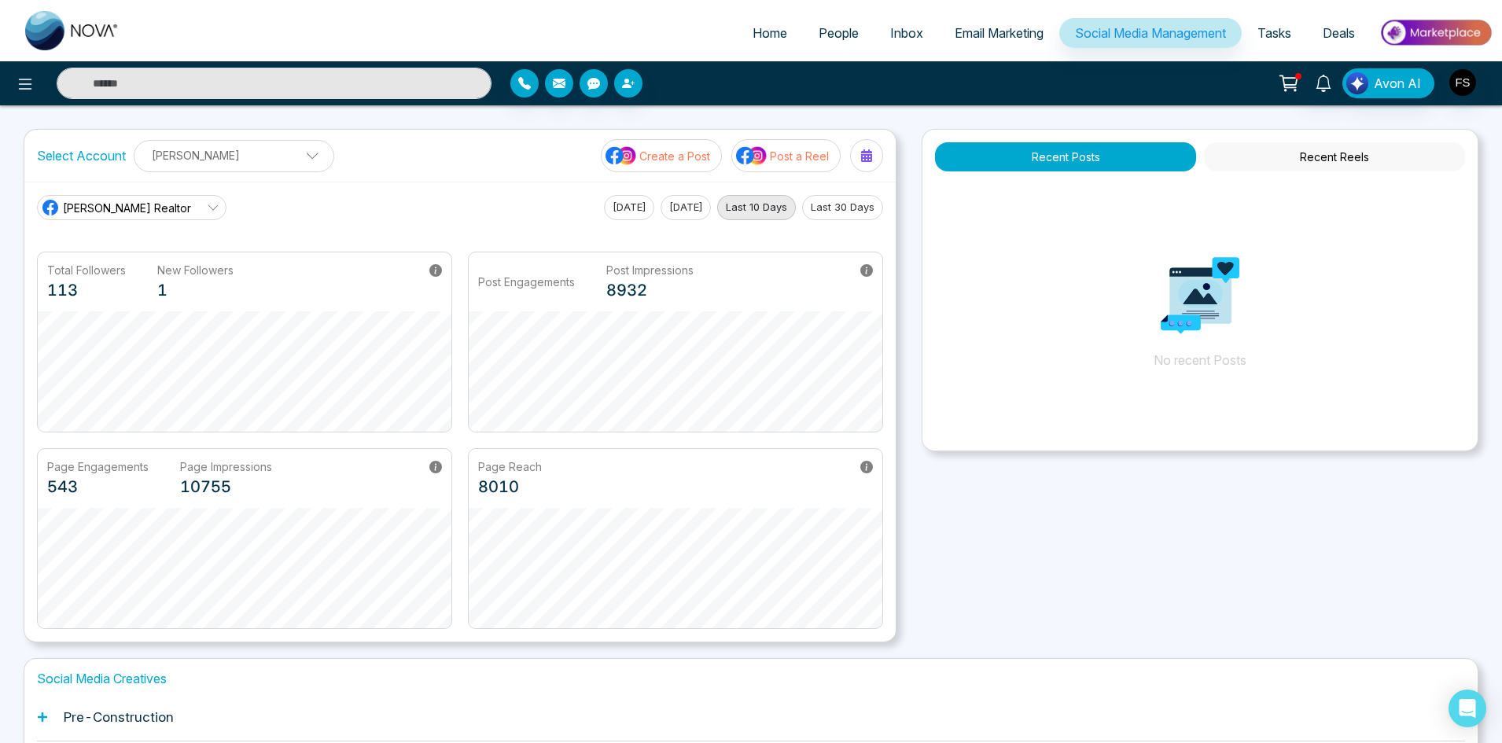
scroll to position [60, 0]
click at [176, 204] on link "[PERSON_NAME] Realtor" at bounding box center [132, 207] width 190 height 25
click at [108, 274] on span "[PERSON_NAME]" at bounding box center [136, 278] width 128 height 17
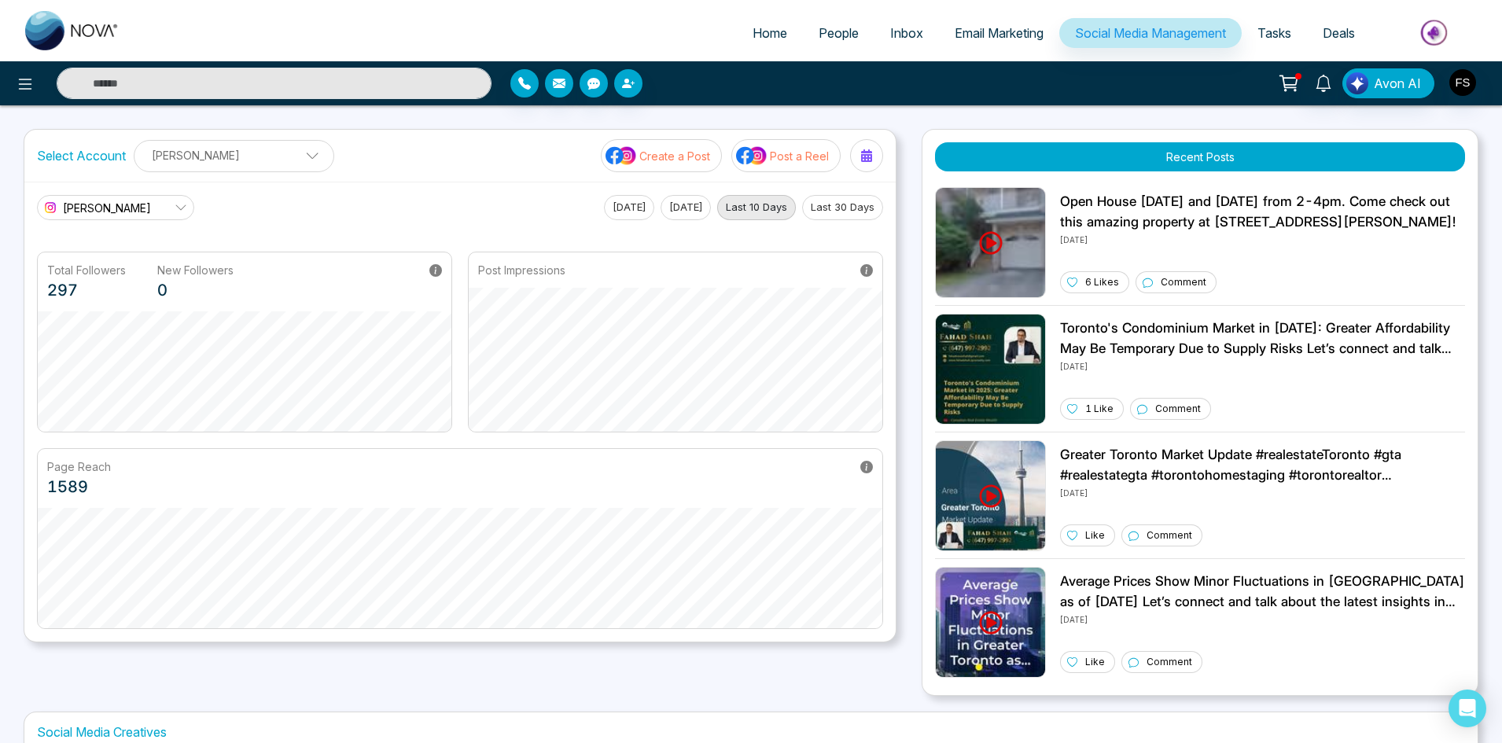
click at [900, 195] on div "Select Account [PERSON_NAME] [PERSON_NAME] Add Social Accounts Create a Post Po…" at bounding box center [751, 412] width 1455 height 567
click at [21, 97] on button at bounding box center [24, 83] width 31 height 31
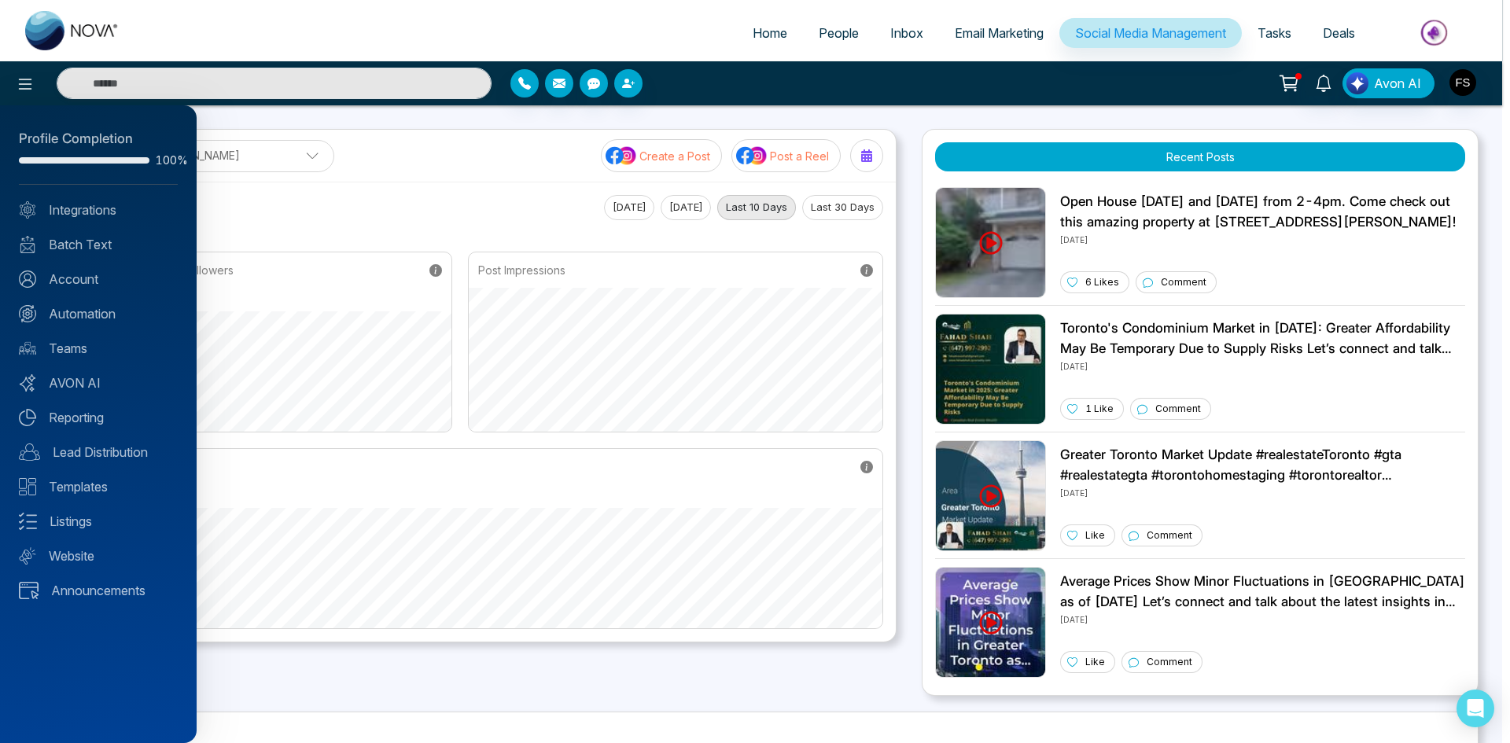
click at [258, 20] on div at bounding box center [755, 371] width 1510 height 743
